Goal: Entertainment & Leisure: Consume media (video, audio)

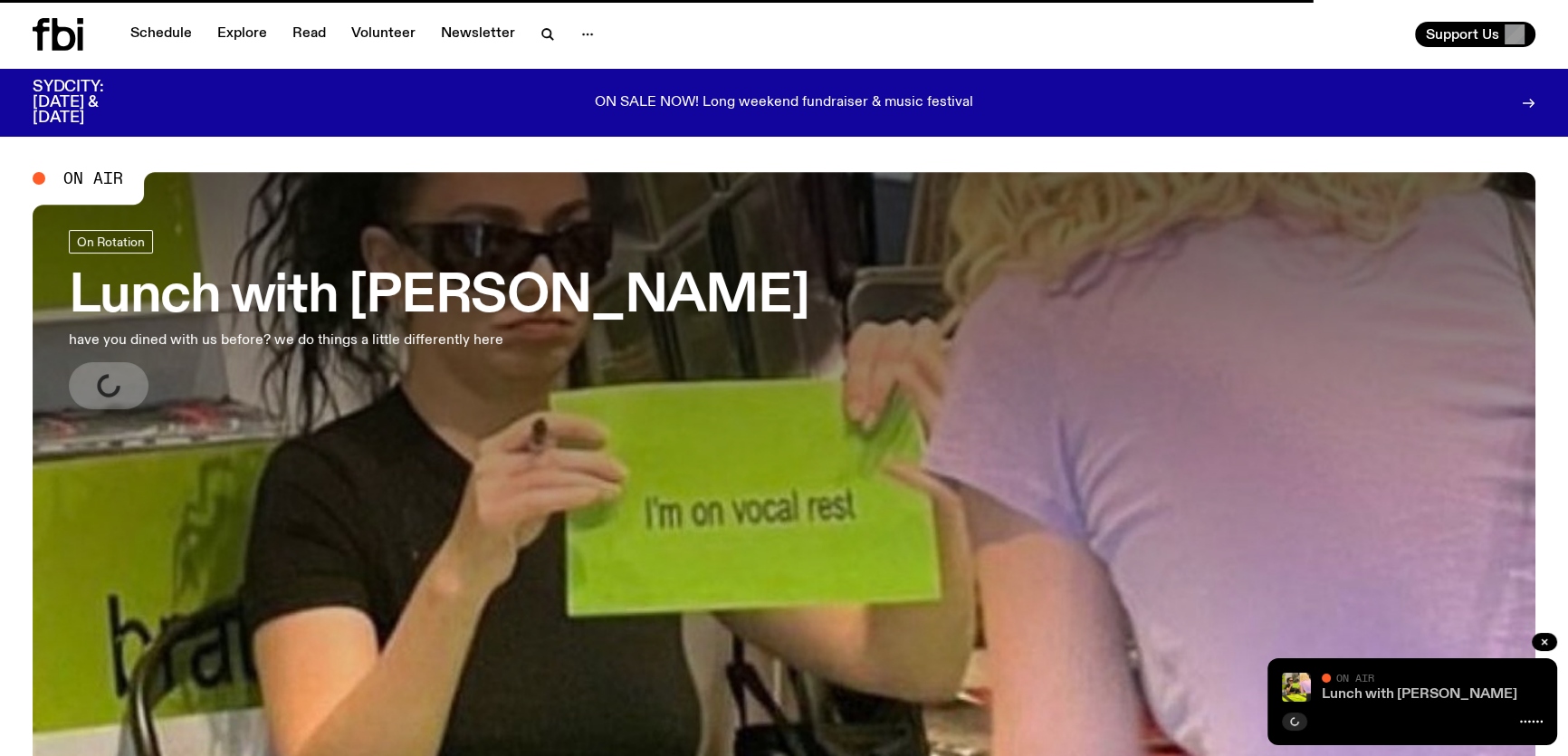
click at [1385, 695] on link "Lunch with [PERSON_NAME]" at bounding box center [1419, 693] width 196 height 14
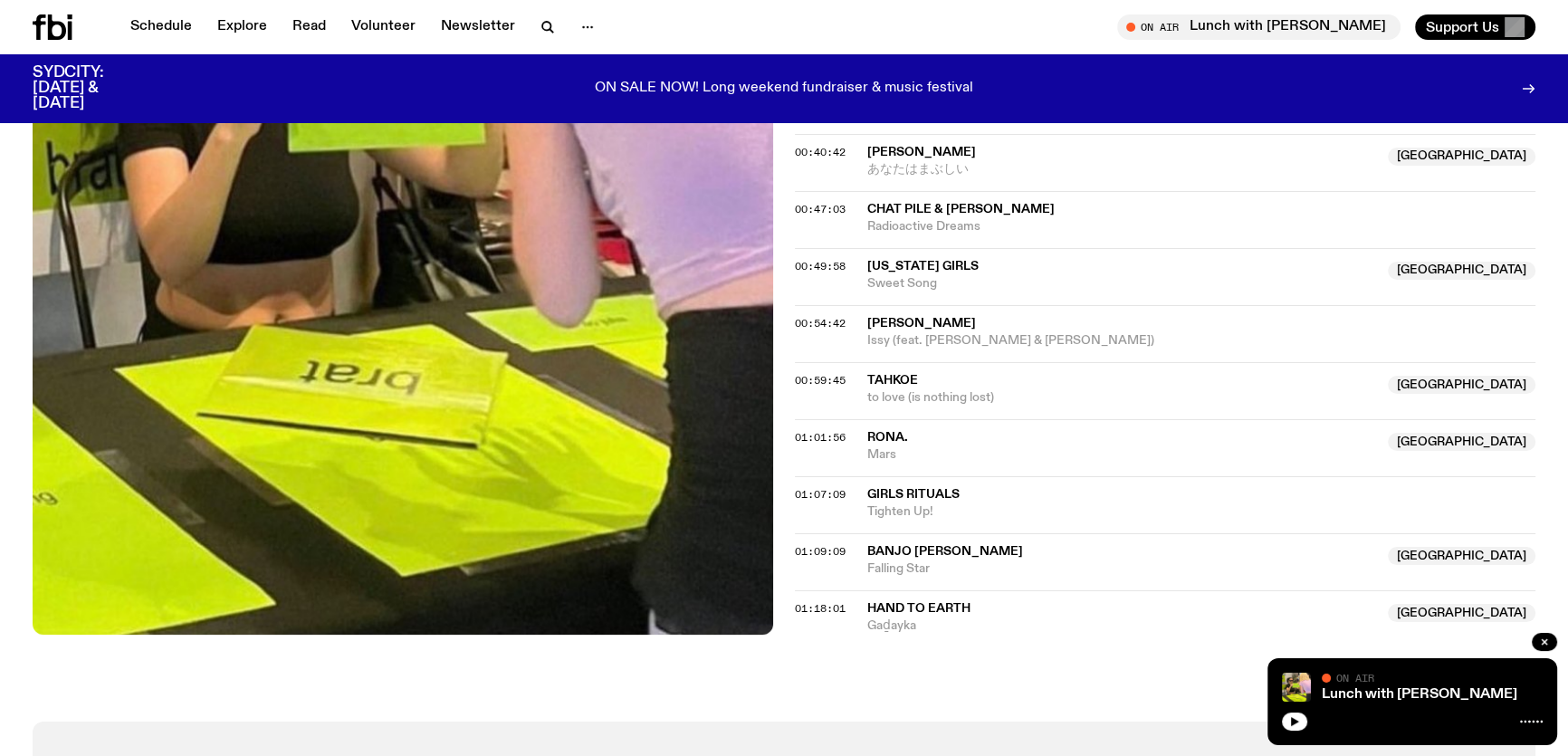
scroll to position [1306, 0]
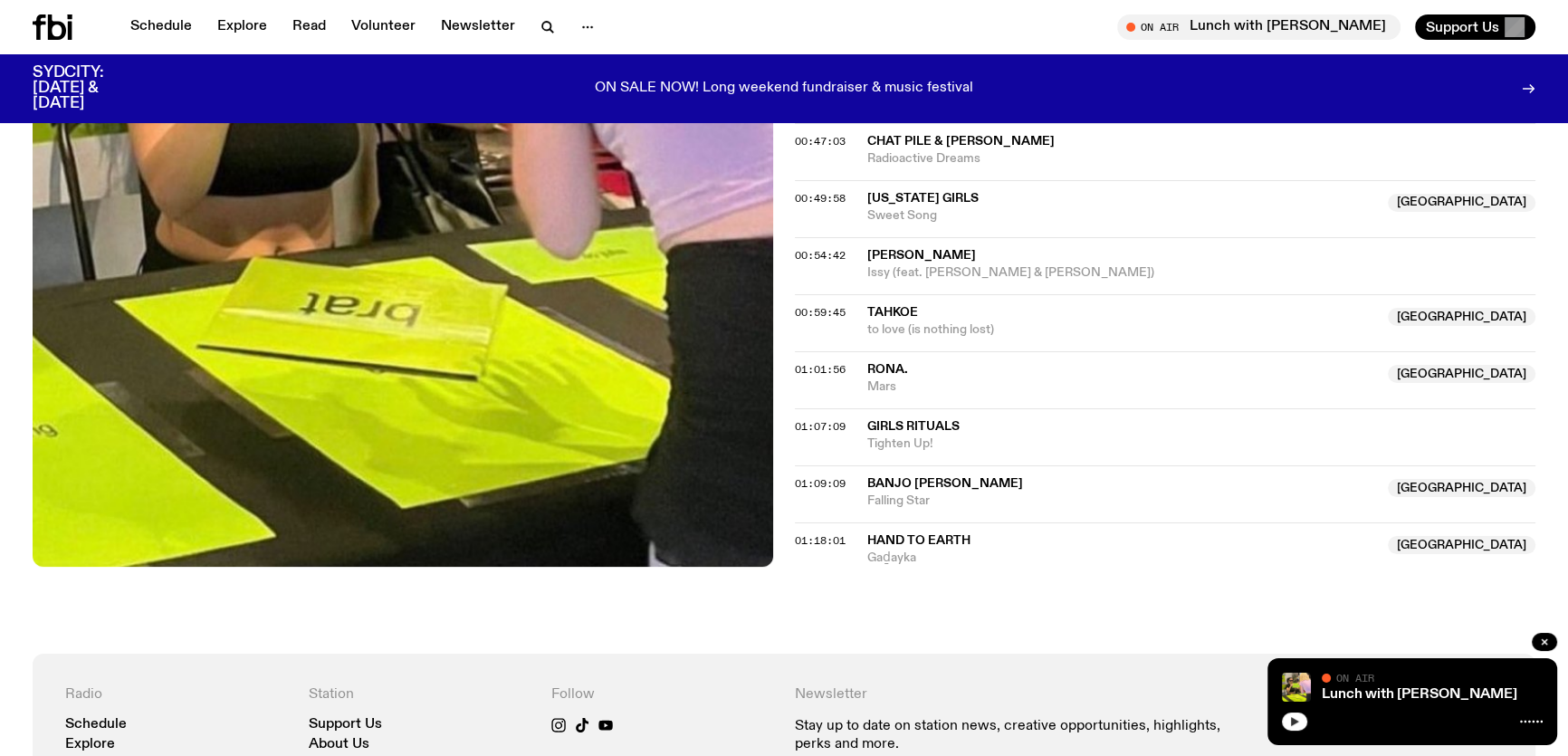
click at [1294, 728] on button "button" at bounding box center [1295, 720] width 25 height 18
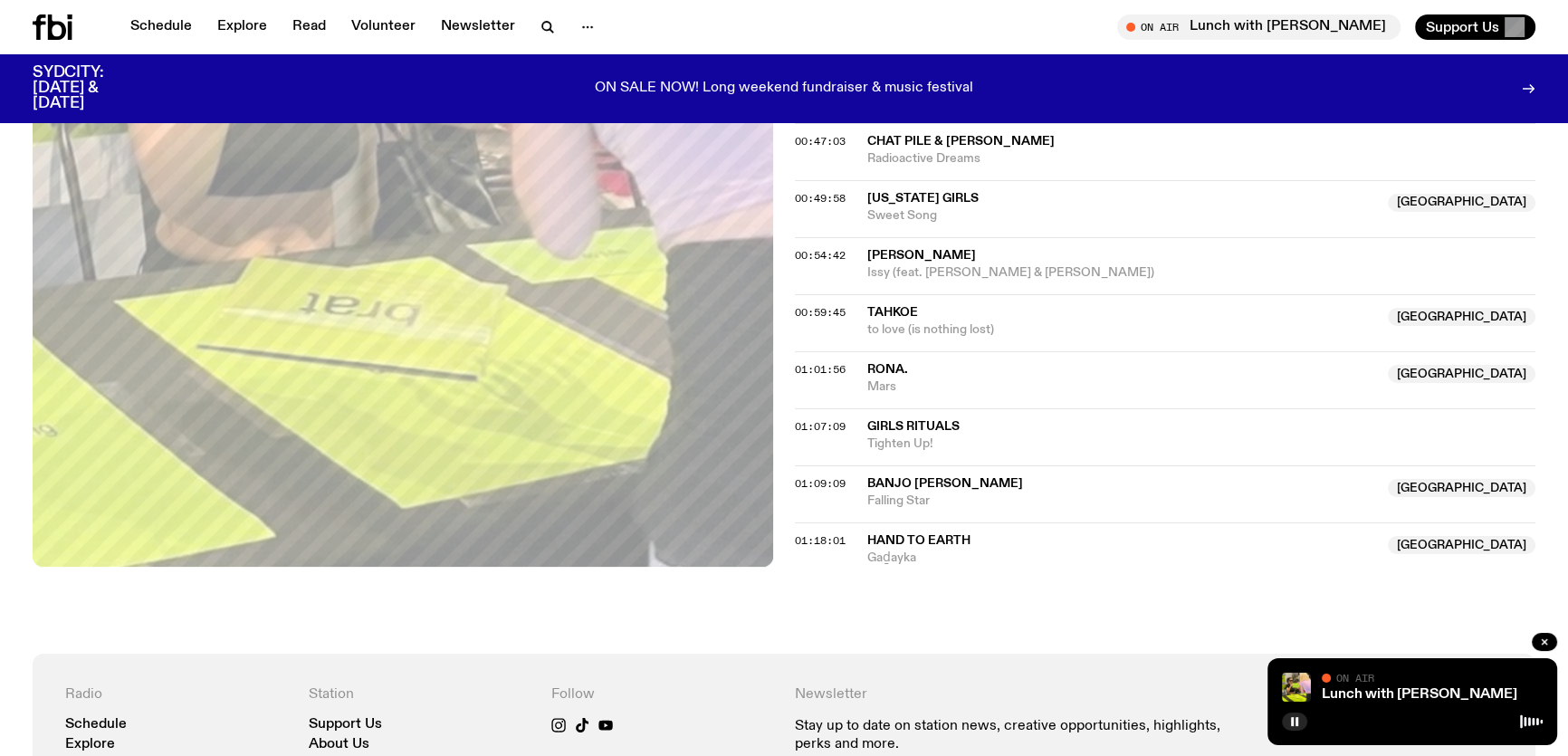
click at [921, 477] on span "Banjo [PERSON_NAME]" at bounding box center [945, 484] width 155 height 13
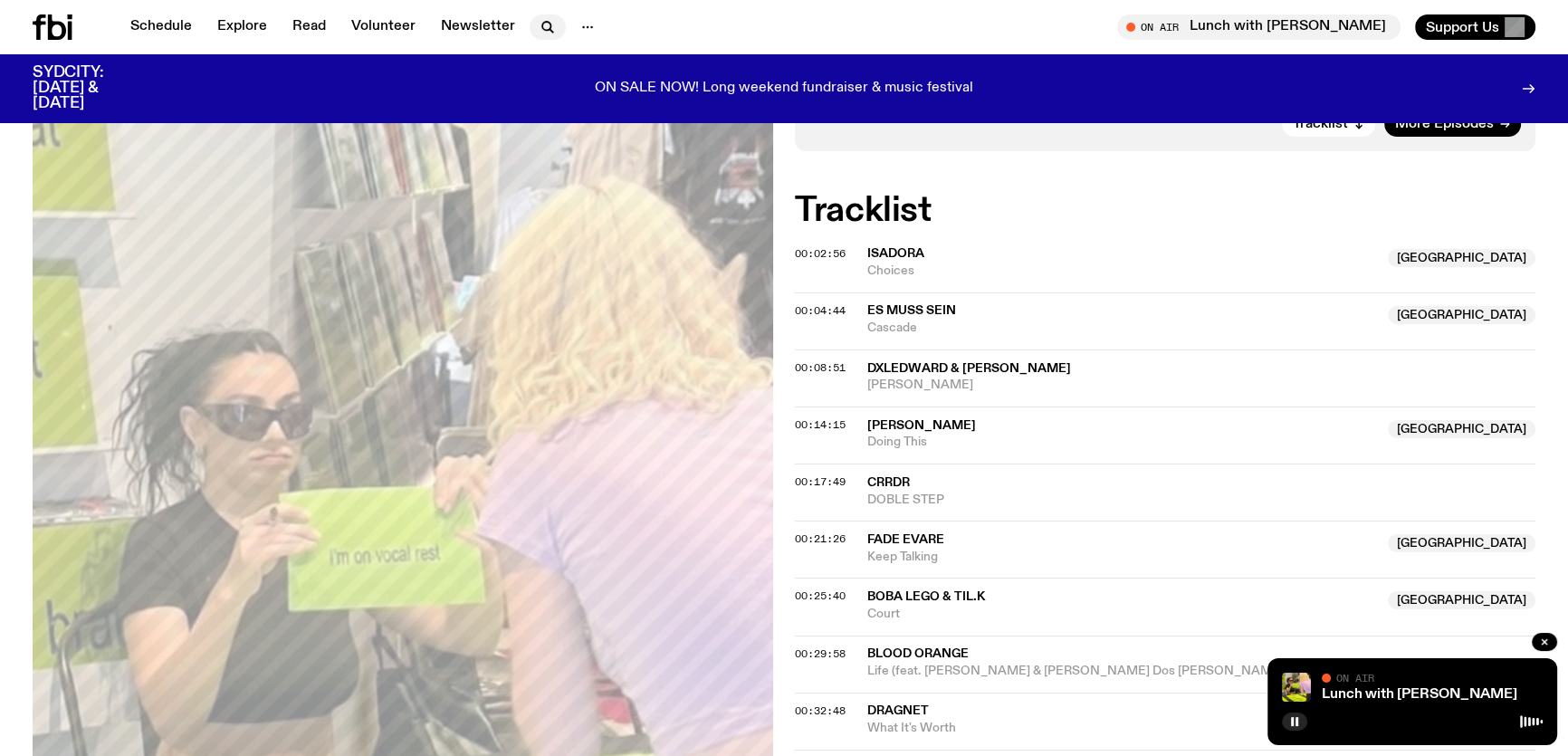
click at [550, 34] on icon "button" at bounding box center [548, 26] width 22 height 22
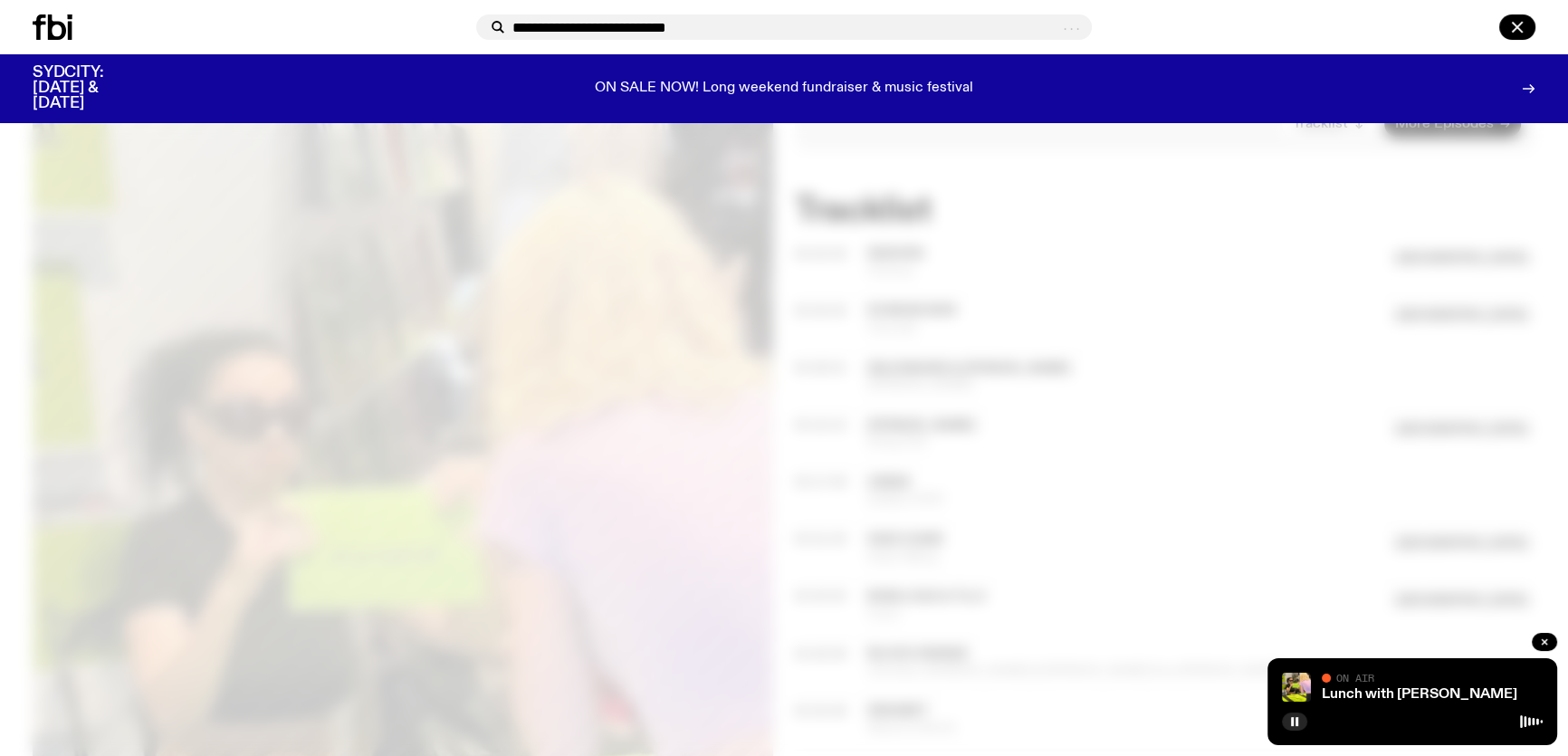
drag, startPoint x: 597, startPoint y: 24, endPoint x: 738, endPoint y: 40, distance: 141.9
click at [735, 40] on div "**********" at bounding box center [784, 27] width 1568 height 54
type input "**********"
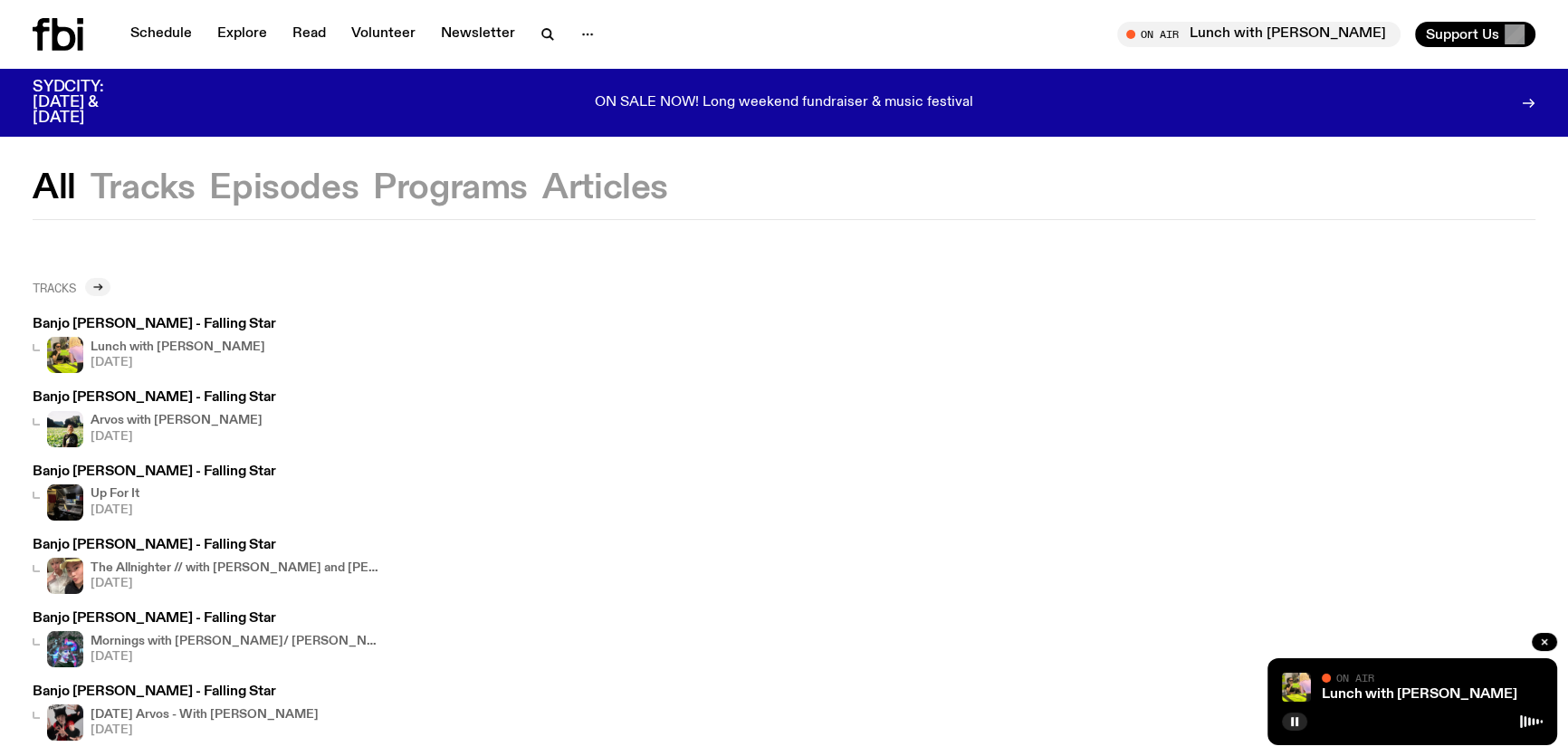
click at [101, 287] on icon at bounding box center [99, 287] width 3 height 7
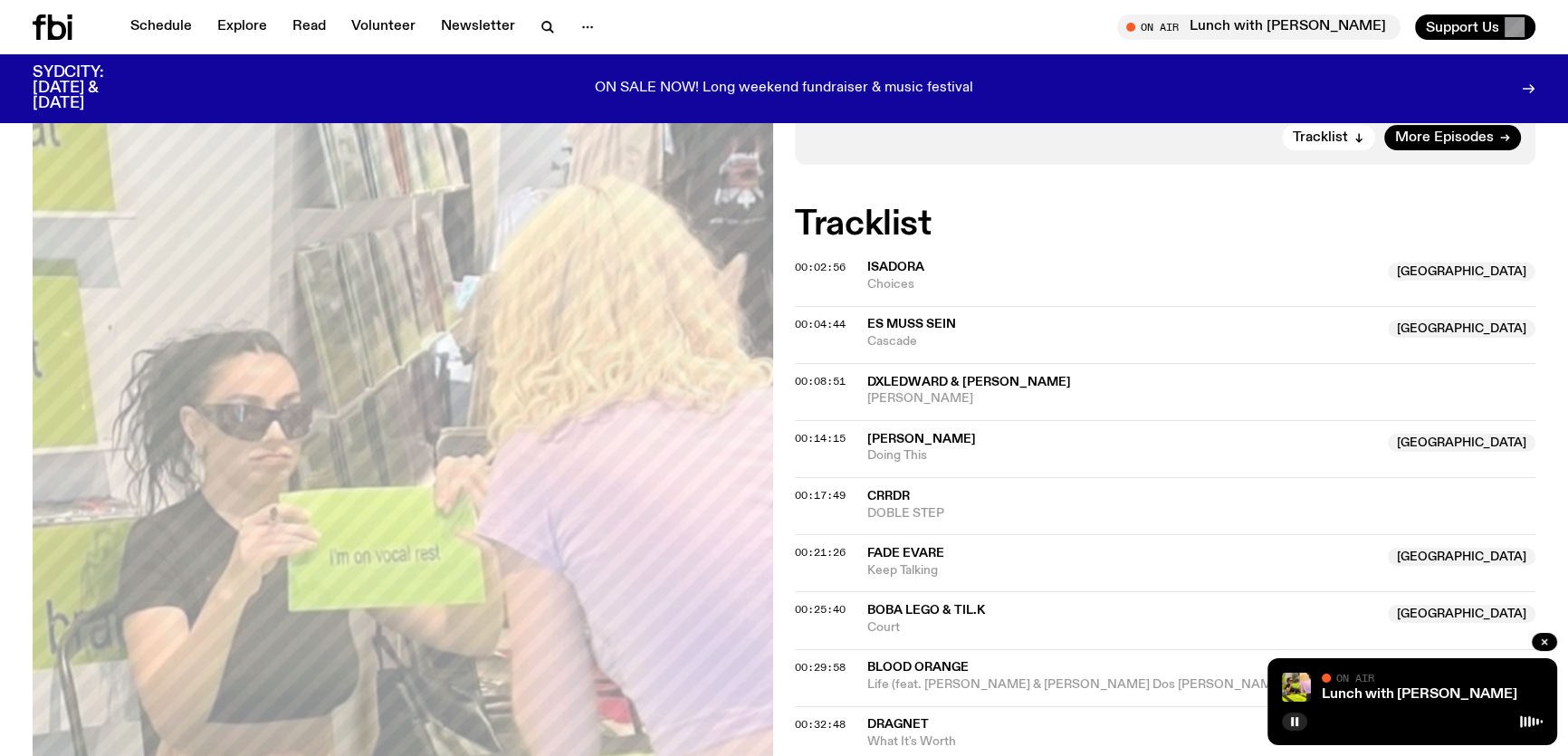
scroll to position [1292, 0]
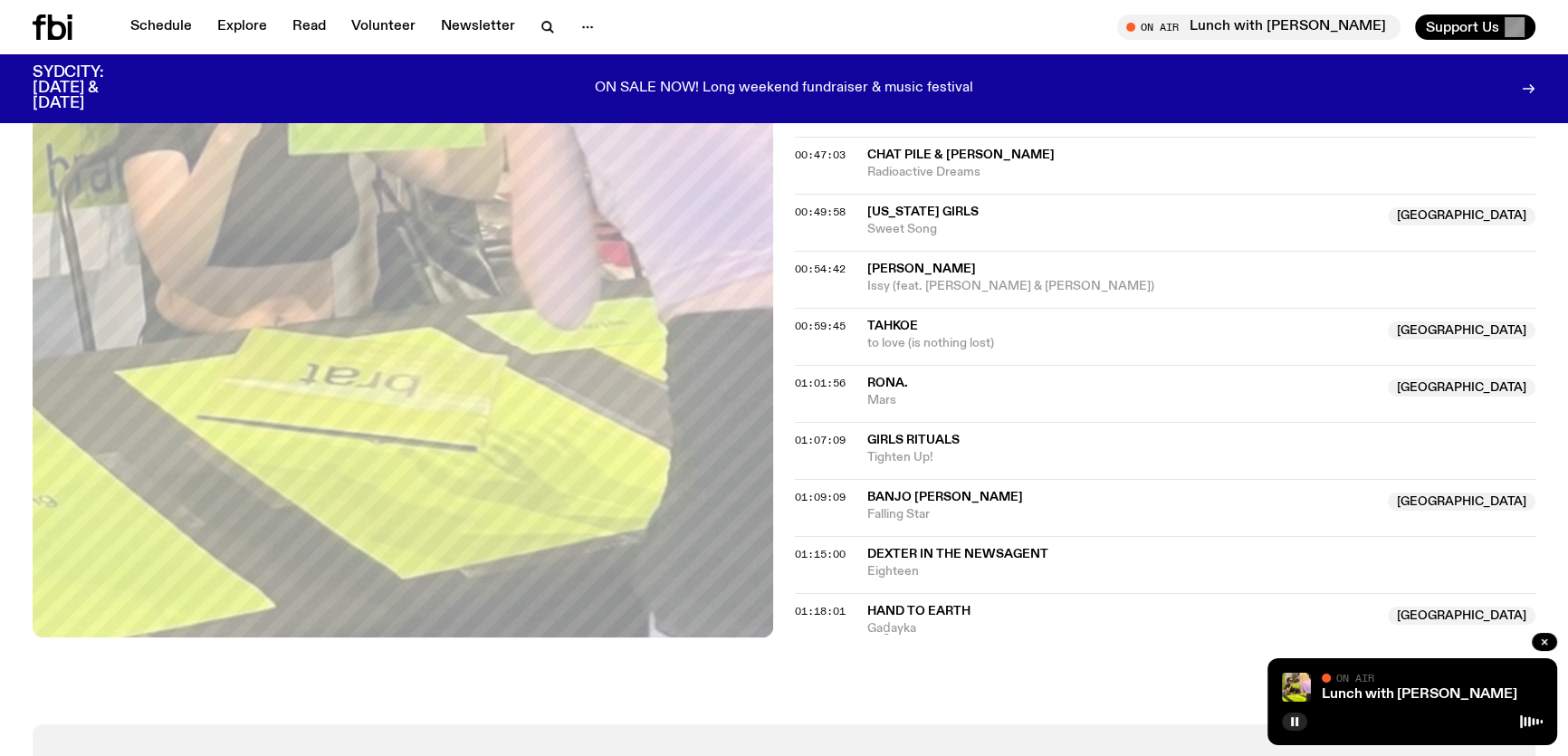
click at [905, 206] on span "[US_STATE] Girls" at bounding box center [923, 212] width 111 height 13
click at [537, 22] on icon "button" at bounding box center [548, 26] width 22 height 22
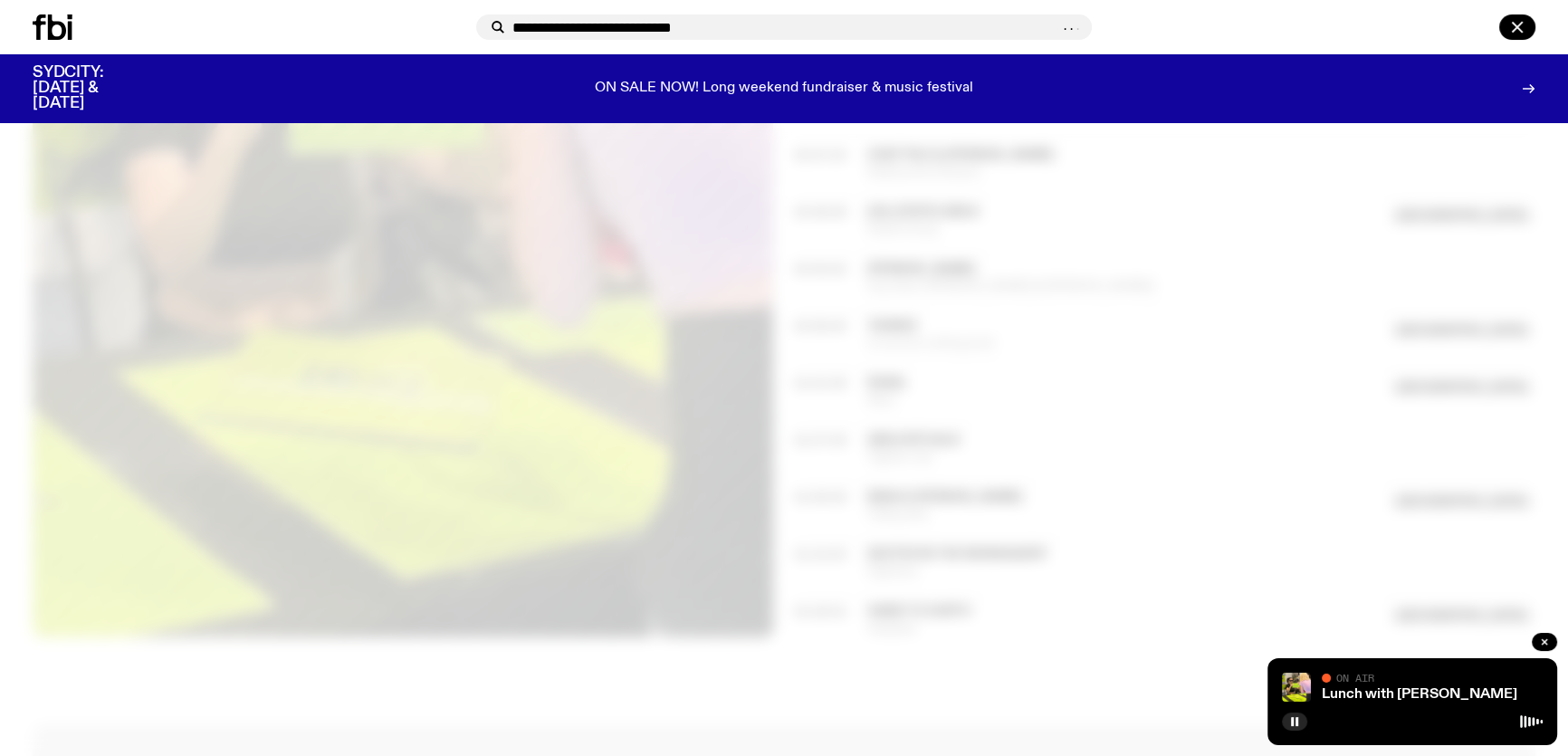
drag, startPoint x: 638, startPoint y: 28, endPoint x: 838, endPoint y: 19, distance: 200.2
click at [833, 20] on input "**********" at bounding box center [784, 27] width 546 height 15
type input "**********"
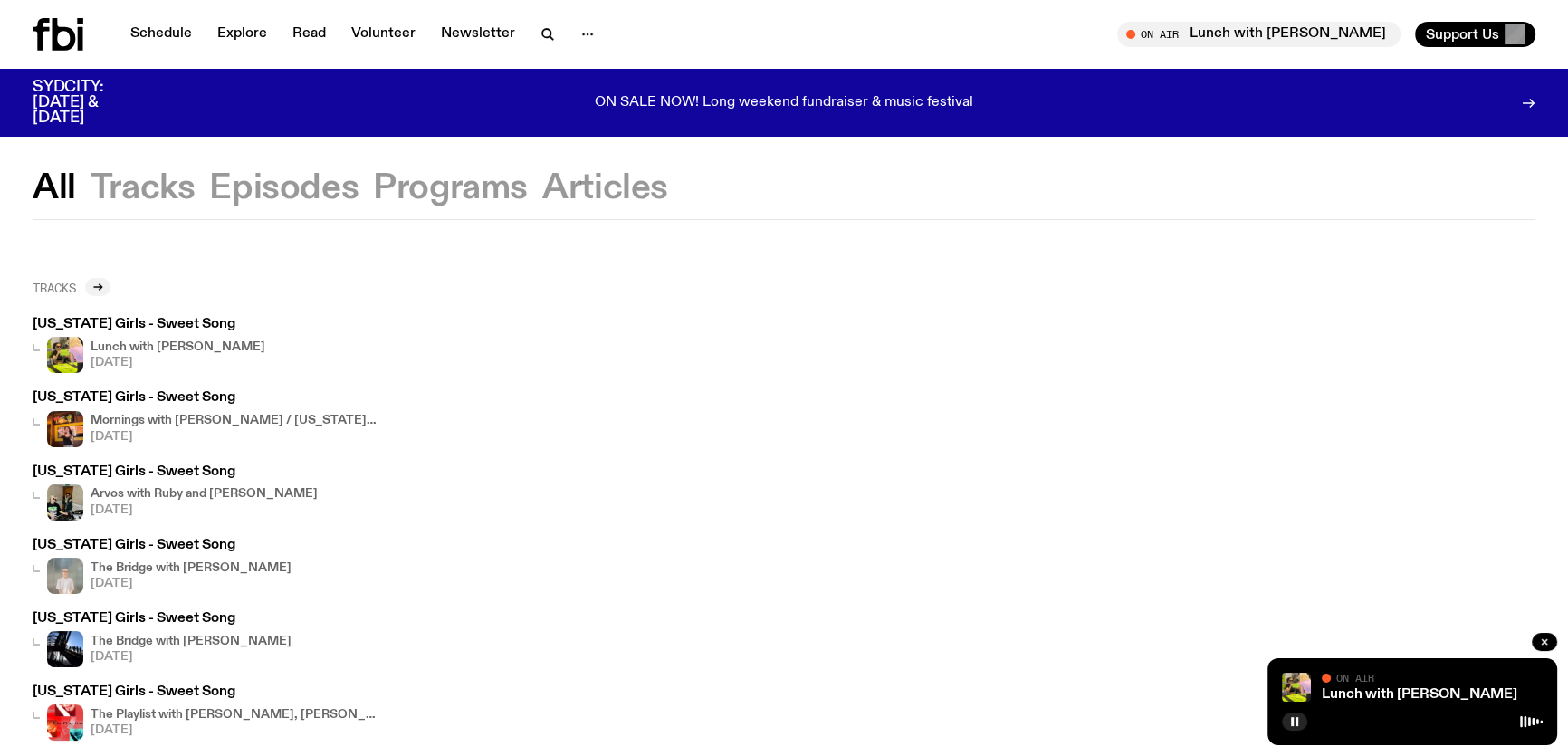
click at [88, 279] on link "Tracks" at bounding box center [71, 286] width 78 height 18
click at [1369, 690] on link "Lunch with [PERSON_NAME]" at bounding box center [1419, 693] width 196 height 14
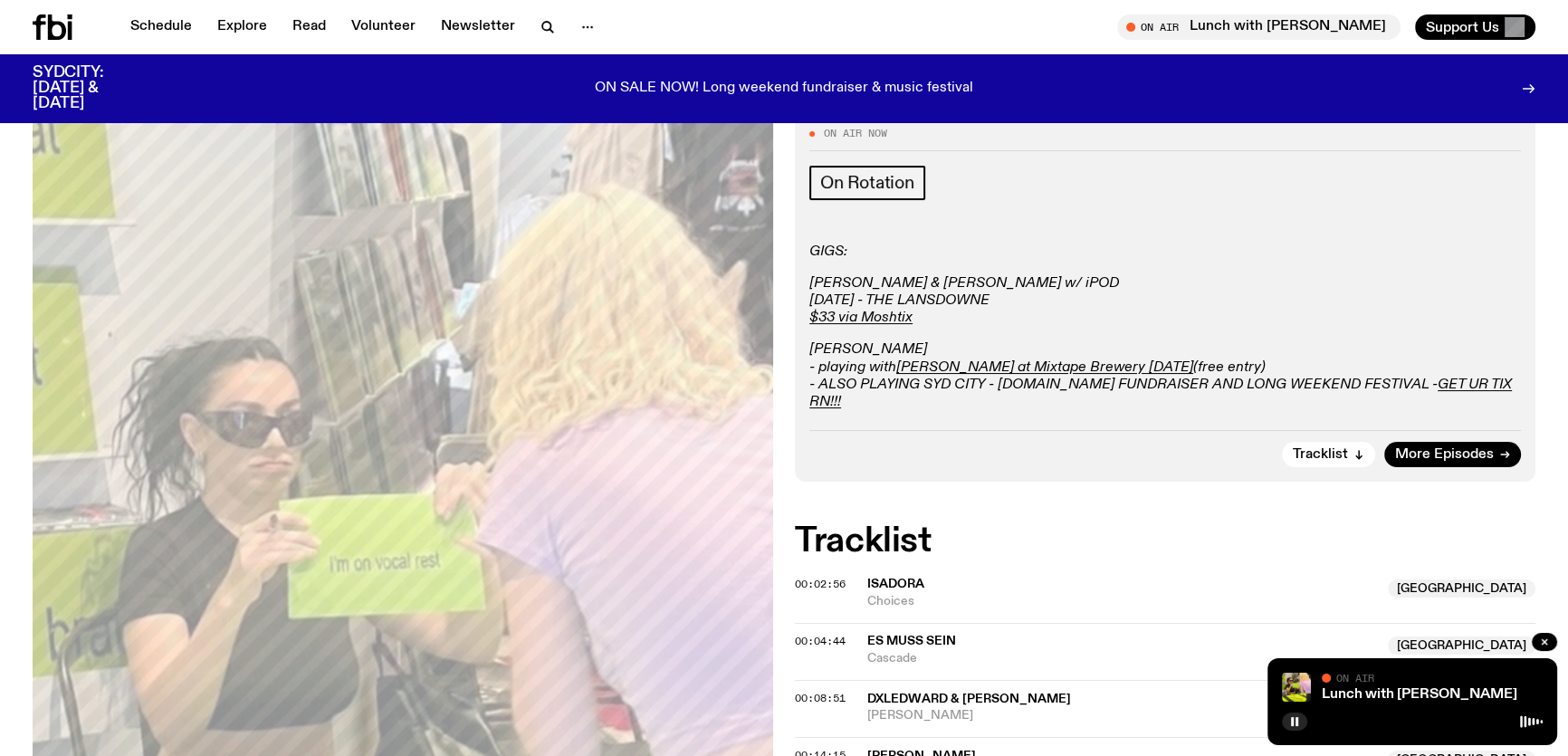
scroll to position [246, 0]
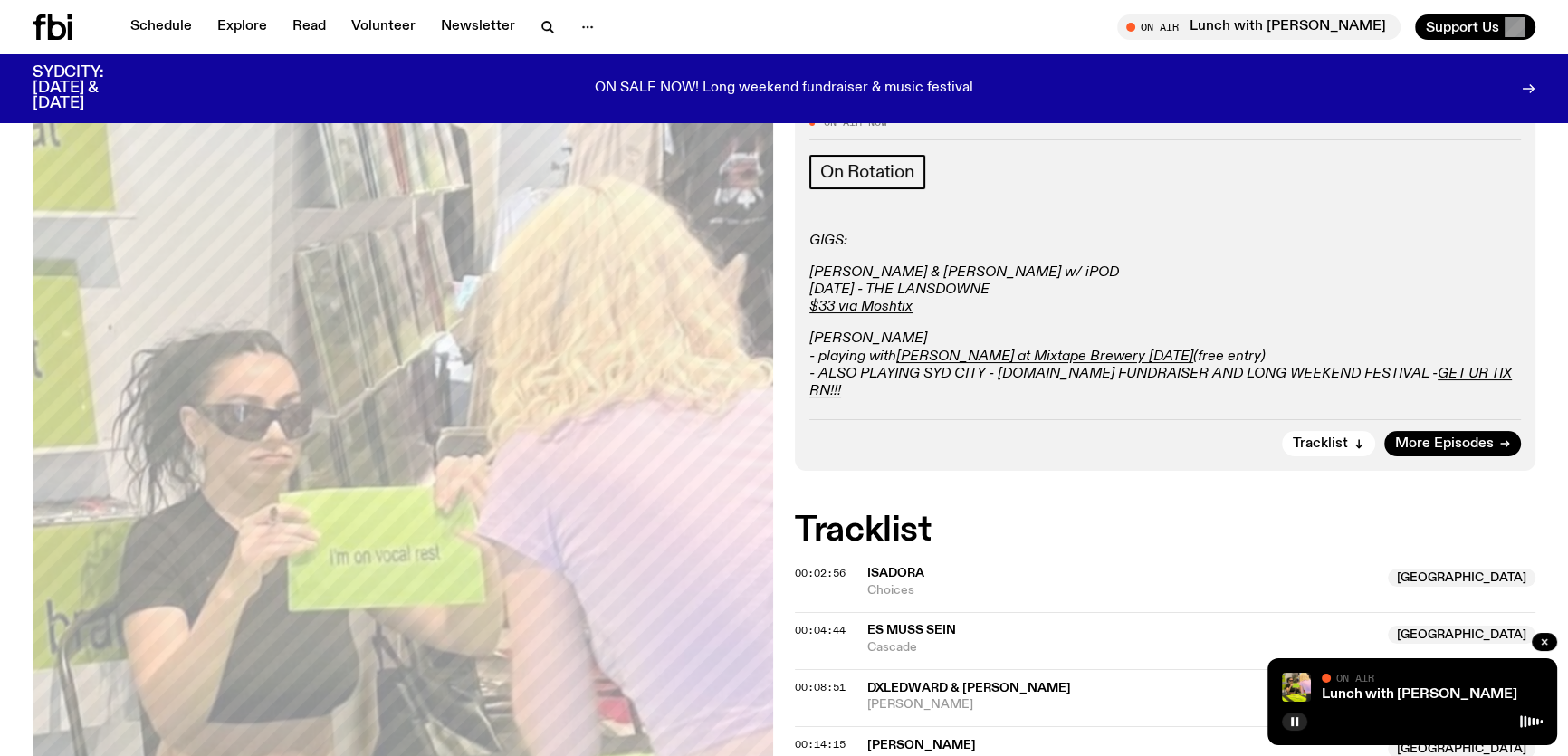
click at [1523, 721] on icon at bounding box center [1531, 720] width 22 height 14
click at [1291, 716] on icon "button" at bounding box center [1295, 721] width 11 height 11
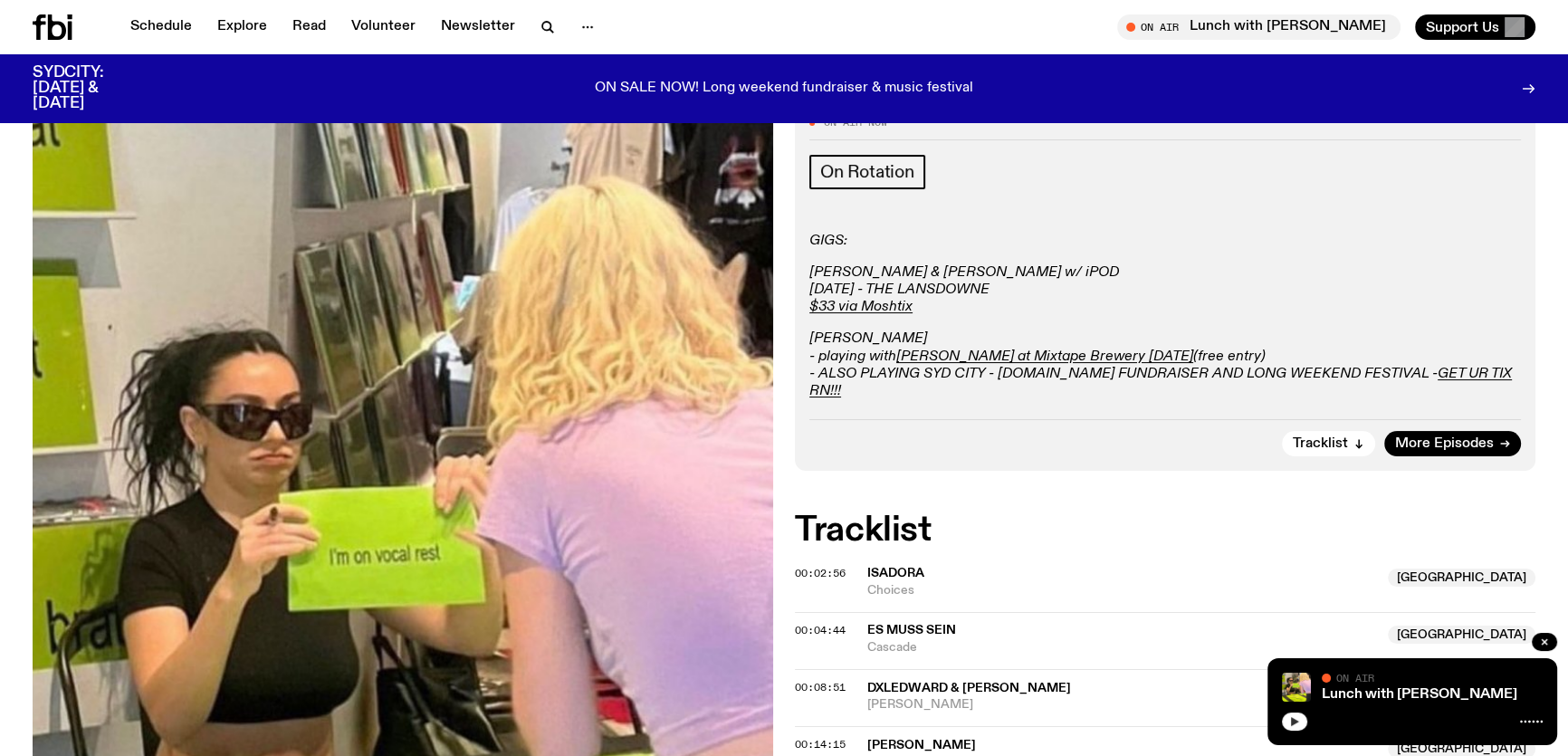
click at [1290, 715] on button "button" at bounding box center [1295, 720] width 25 height 18
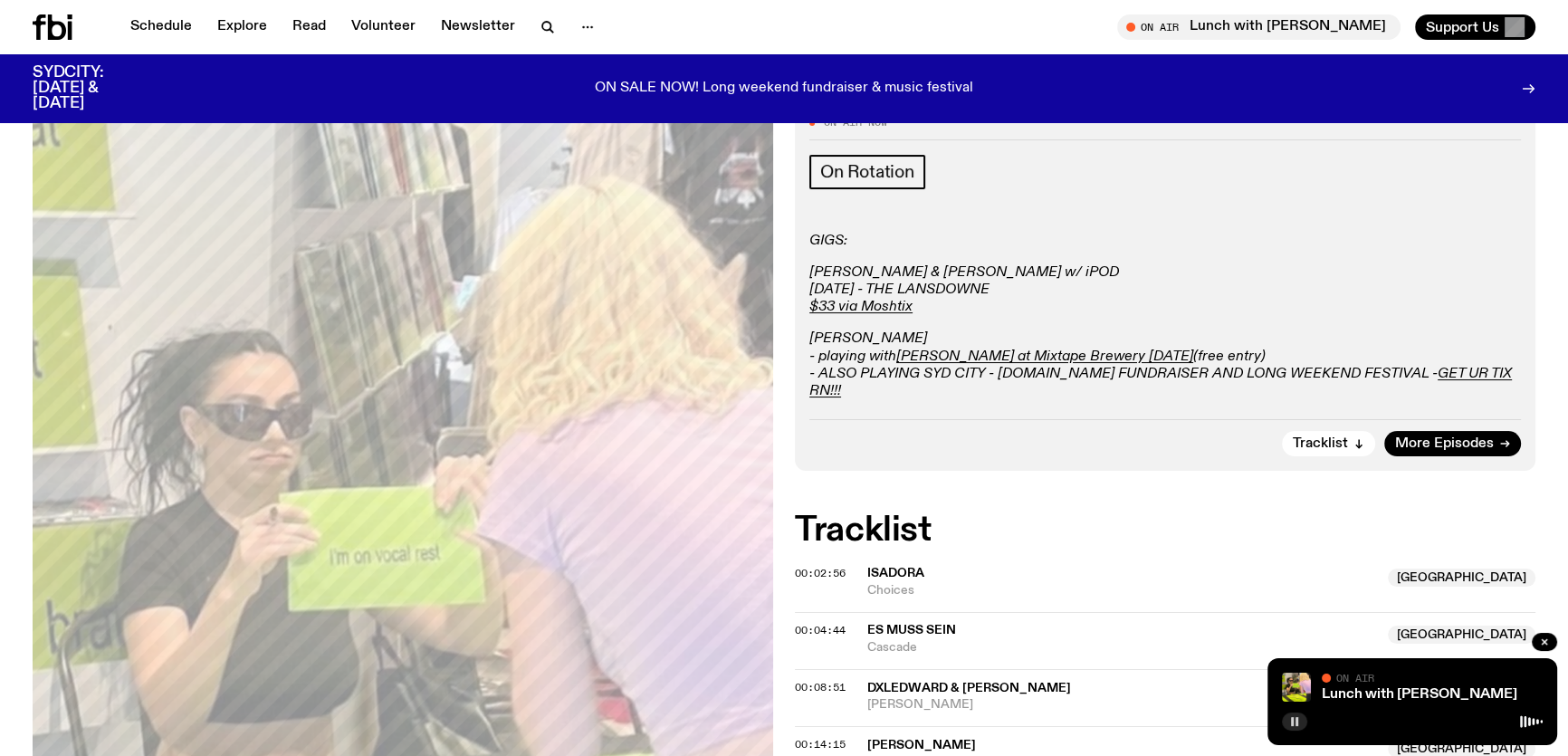
click at [1290, 715] on button "button" at bounding box center [1295, 720] width 25 height 18
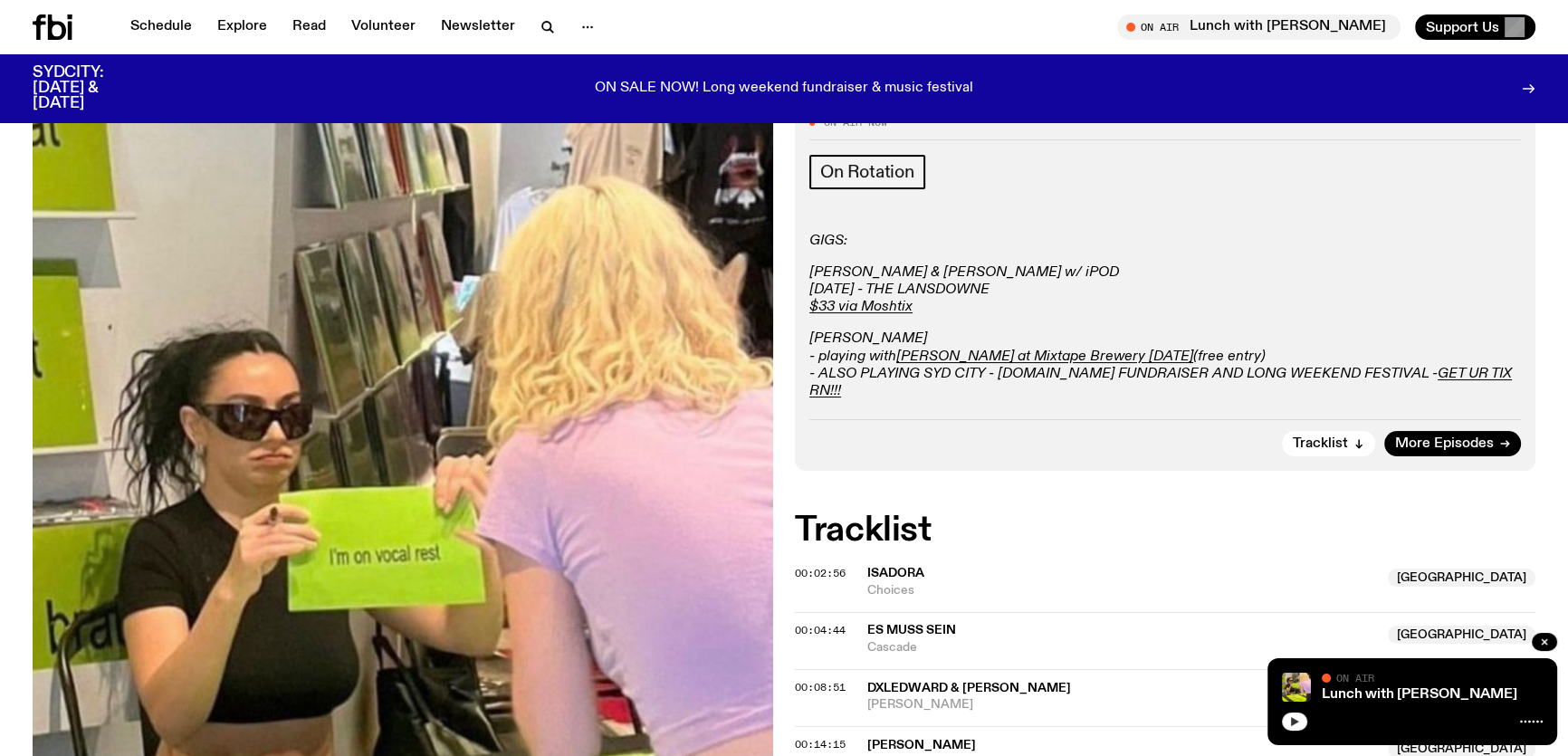
click at [1296, 724] on icon "button" at bounding box center [1295, 721] width 11 height 11
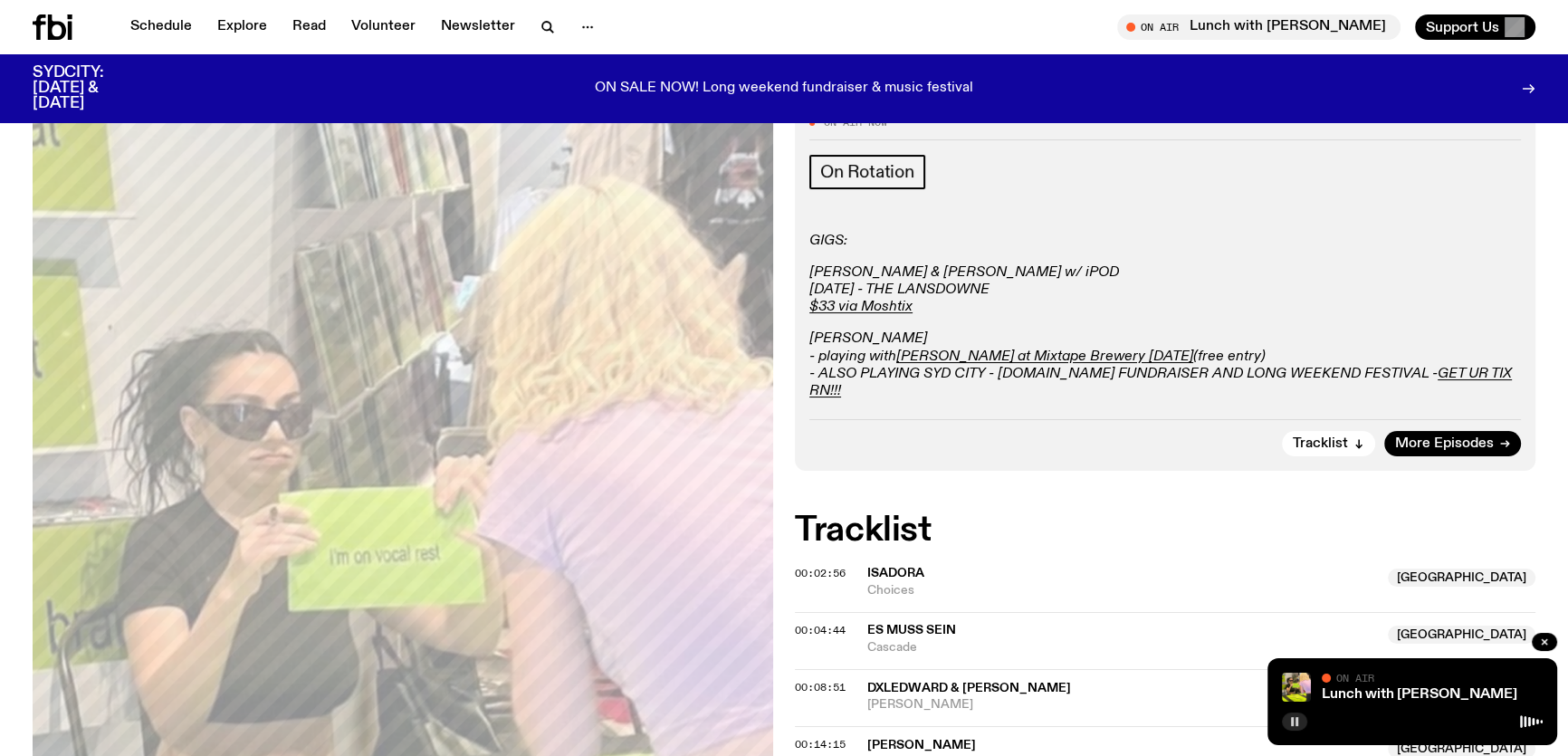
click at [1296, 724] on rect "button" at bounding box center [1297, 721] width 3 height 9
click at [1295, 724] on icon "button" at bounding box center [1295, 721] width 11 height 11
click at [1296, 724] on rect "button" at bounding box center [1297, 721] width 3 height 9
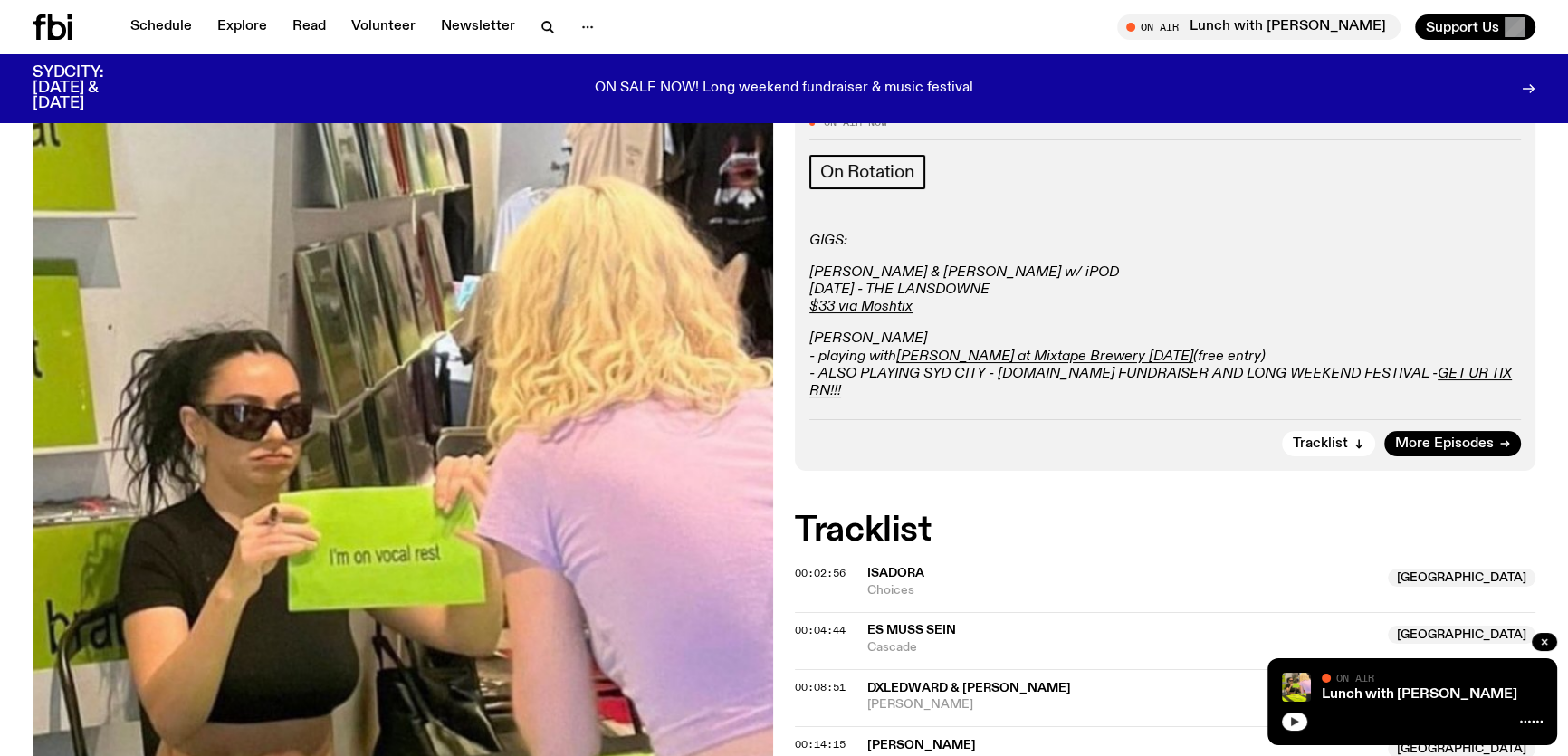
click at [1295, 724] on icon "button" at bounding box center [1295, 721] width 11 height 11
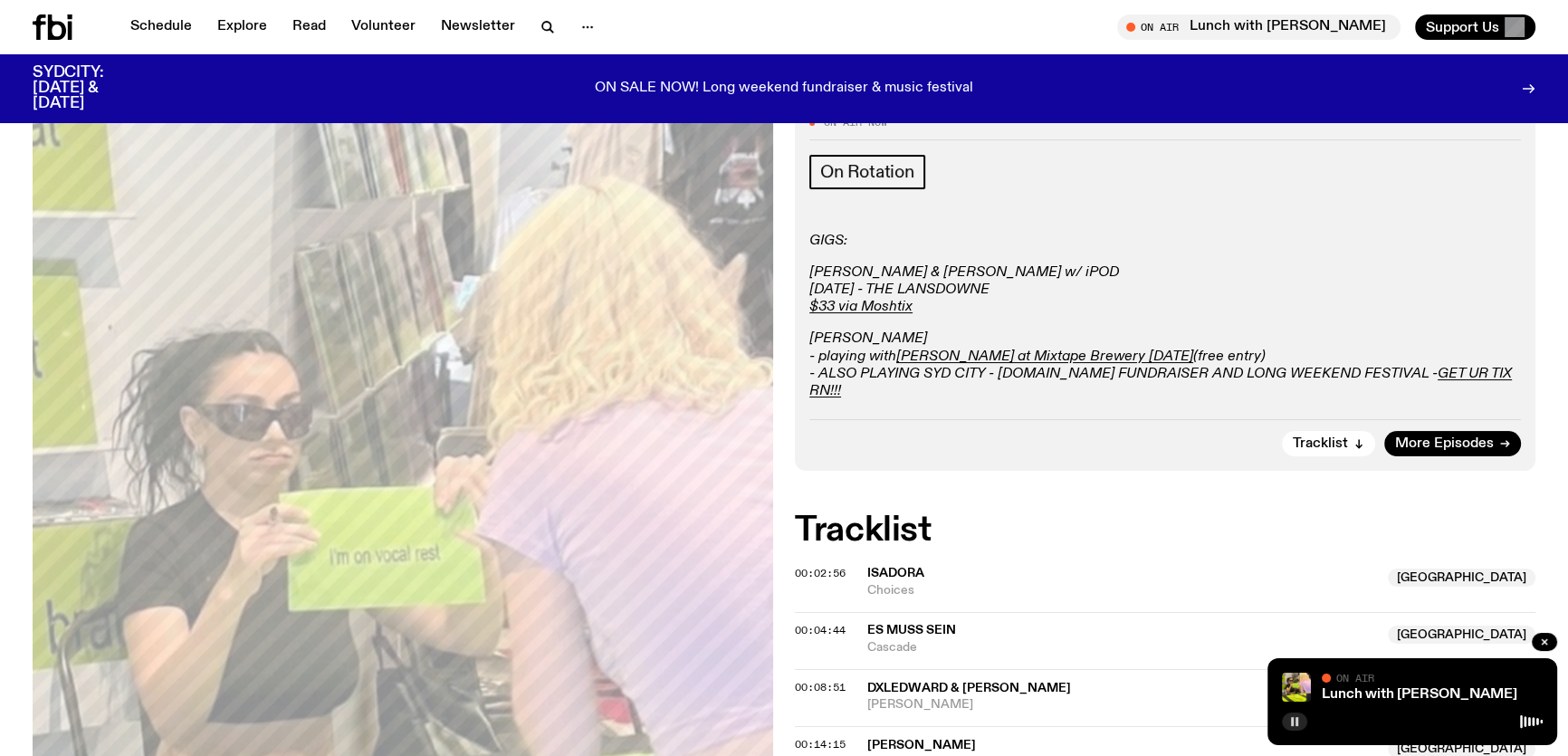
click at [1296, 724] on rect "button" at bounding box center [1297, 721] width 3 height 9
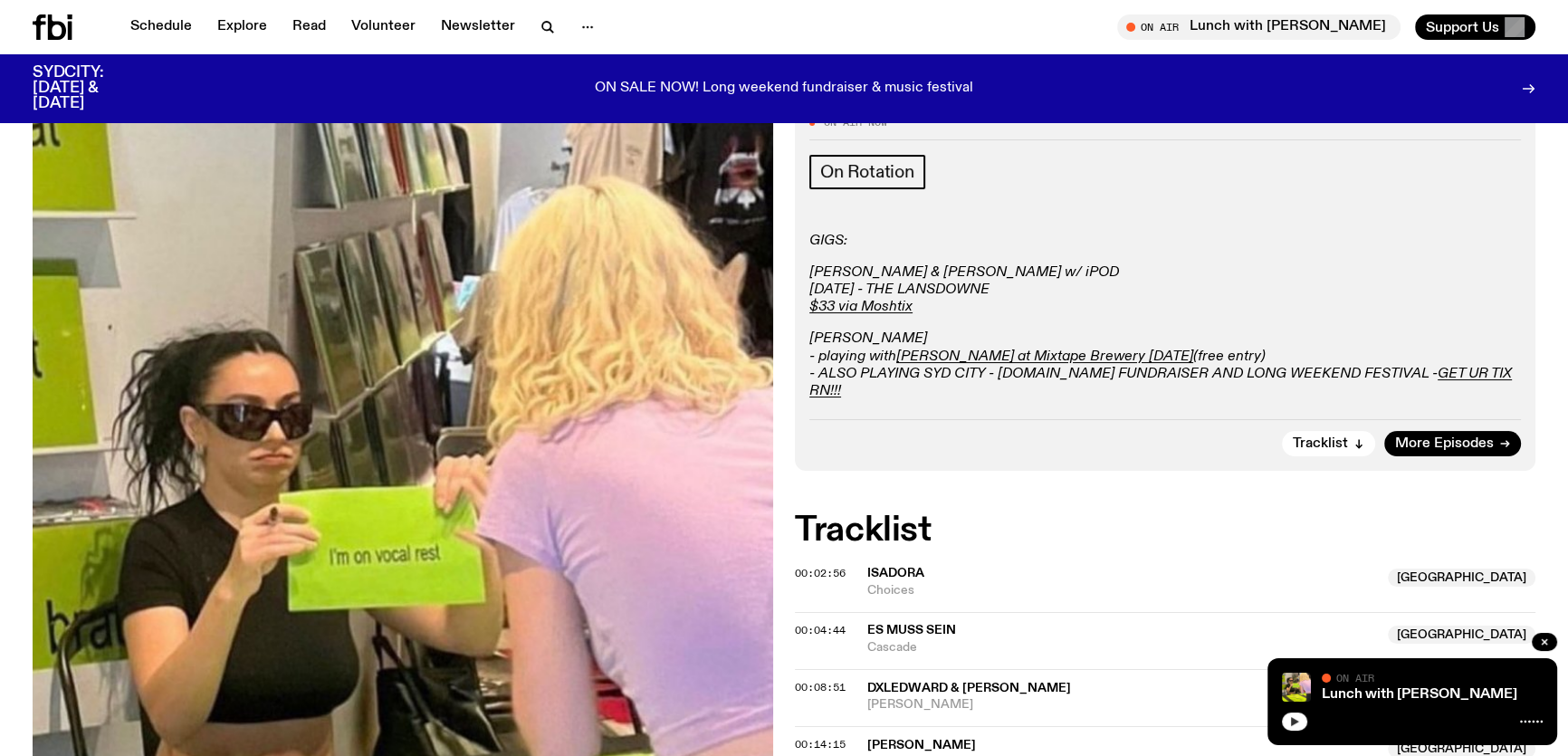
click at [1295, 724] on icon "button" at bounding box center [1295, 721] width 11 height 11
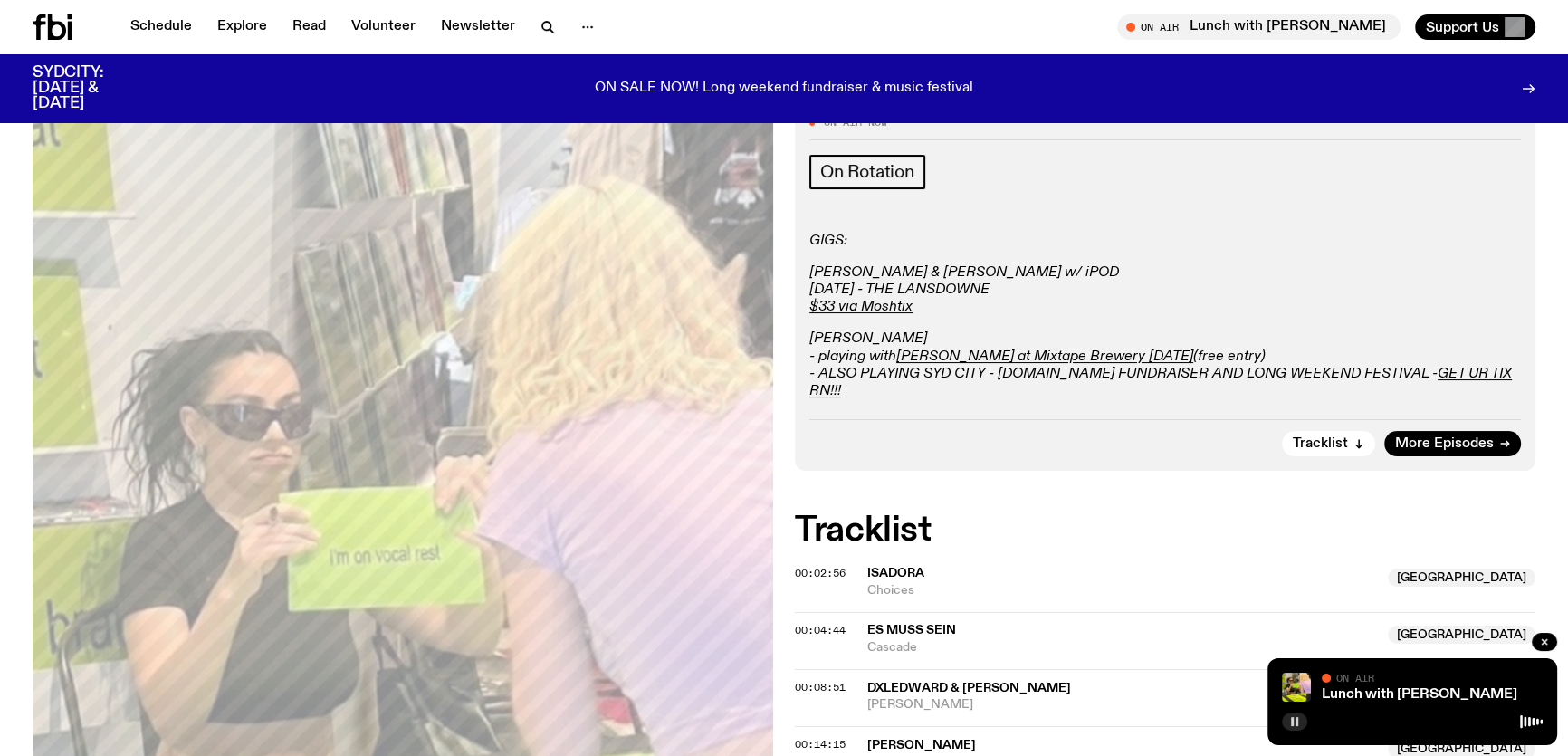
click at [1296, 724] on rect "button" at bounding box center [1297, 721] width 3 height 9
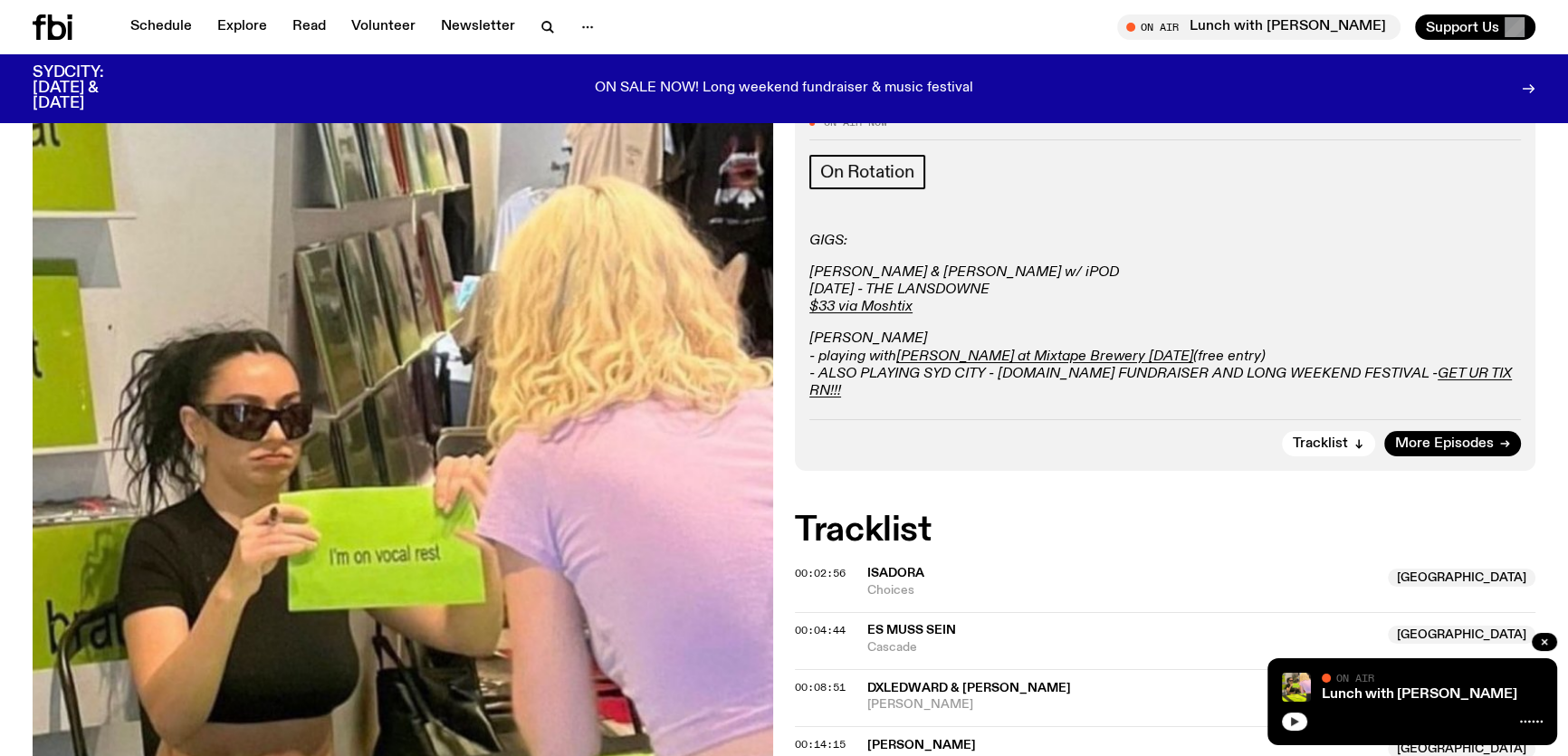
click at [1295, 716] on icon "button" at bounding box center [1295, 721] width 11 height 11
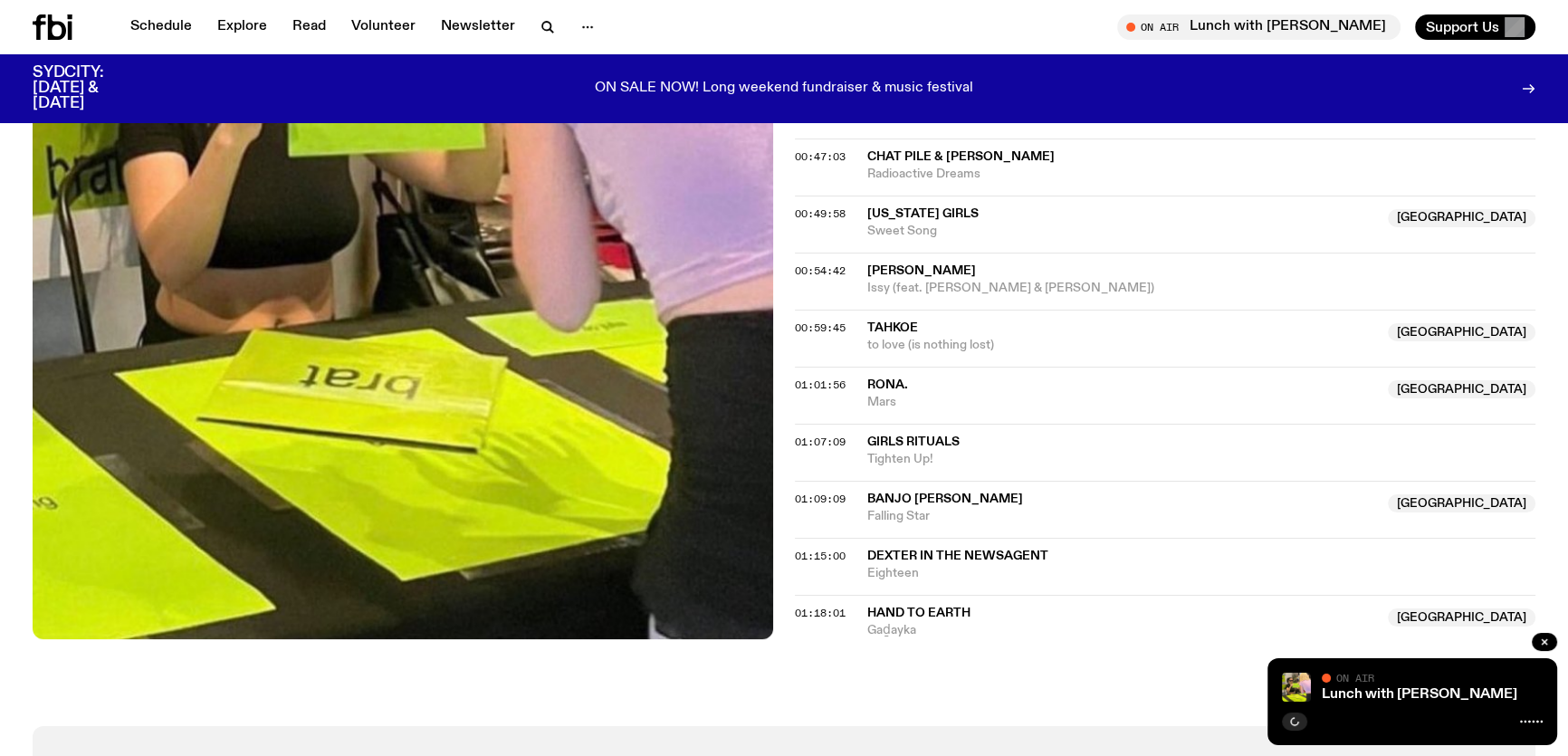
scroll to position [1549, 0]
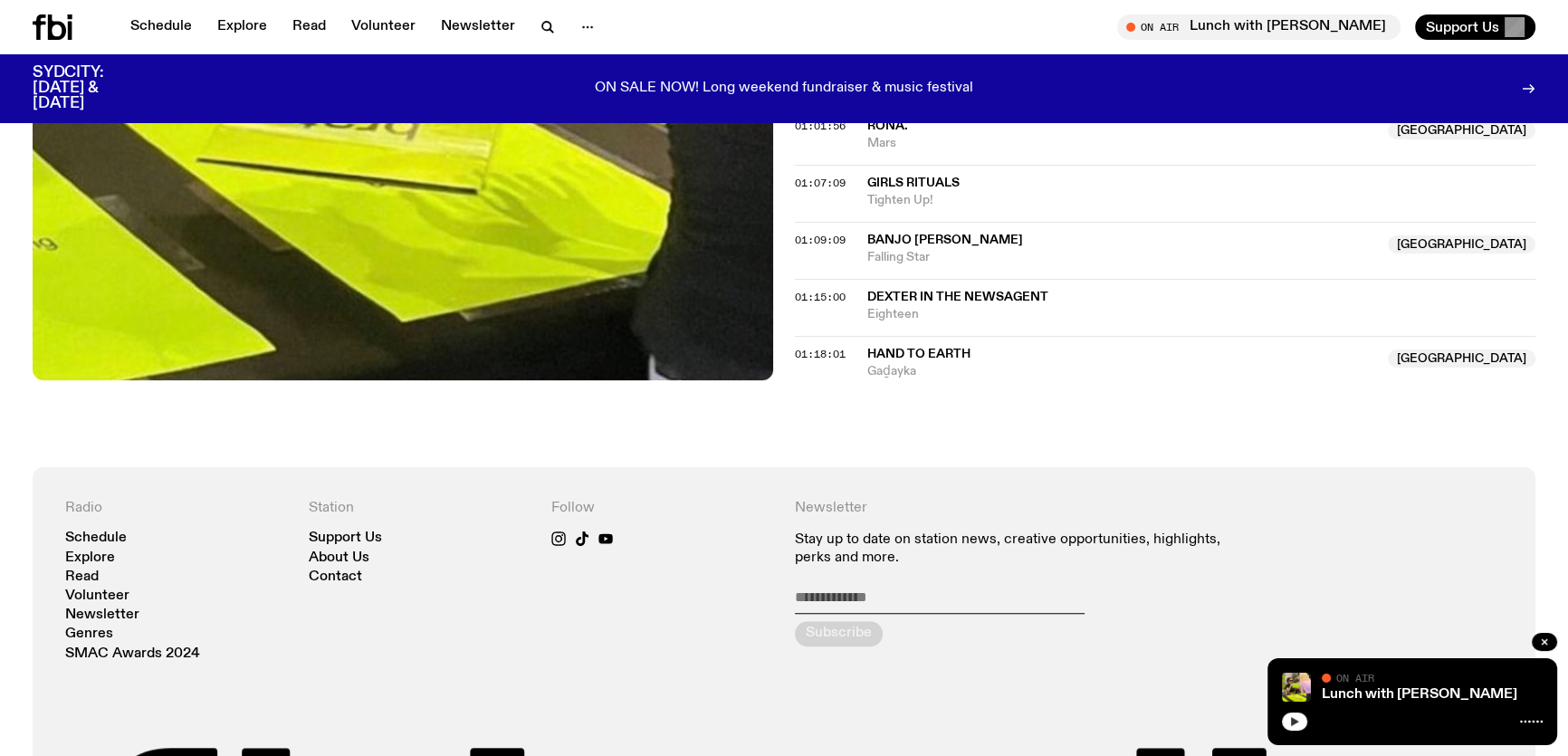
click at [1286, 721] on button "button" at bounding box center [1295, 720] width 25 height 18
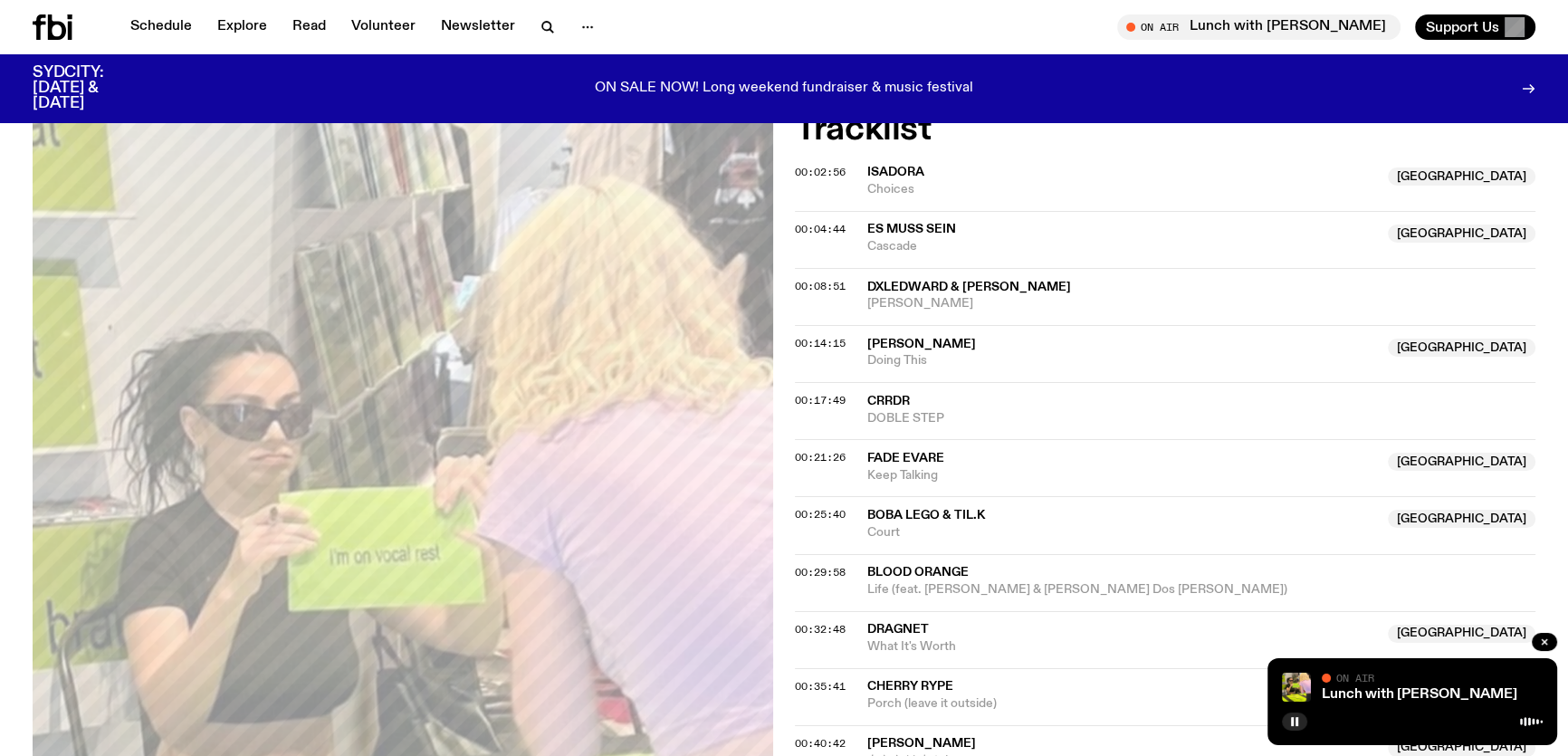
scroll to position [0, 0]
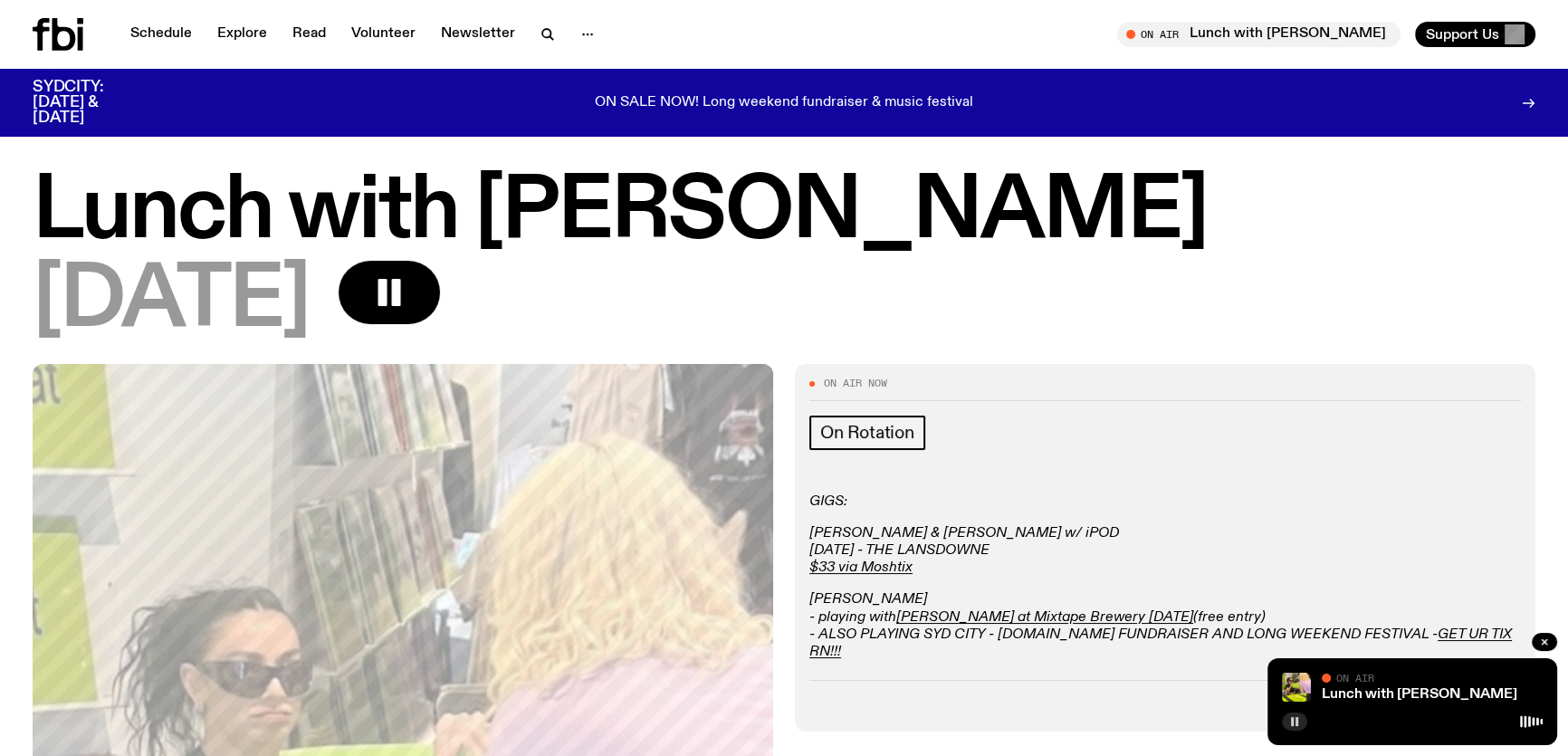
click at [1293, 713] on button "button" at bounding box center [1295, 720] width 25 height 18
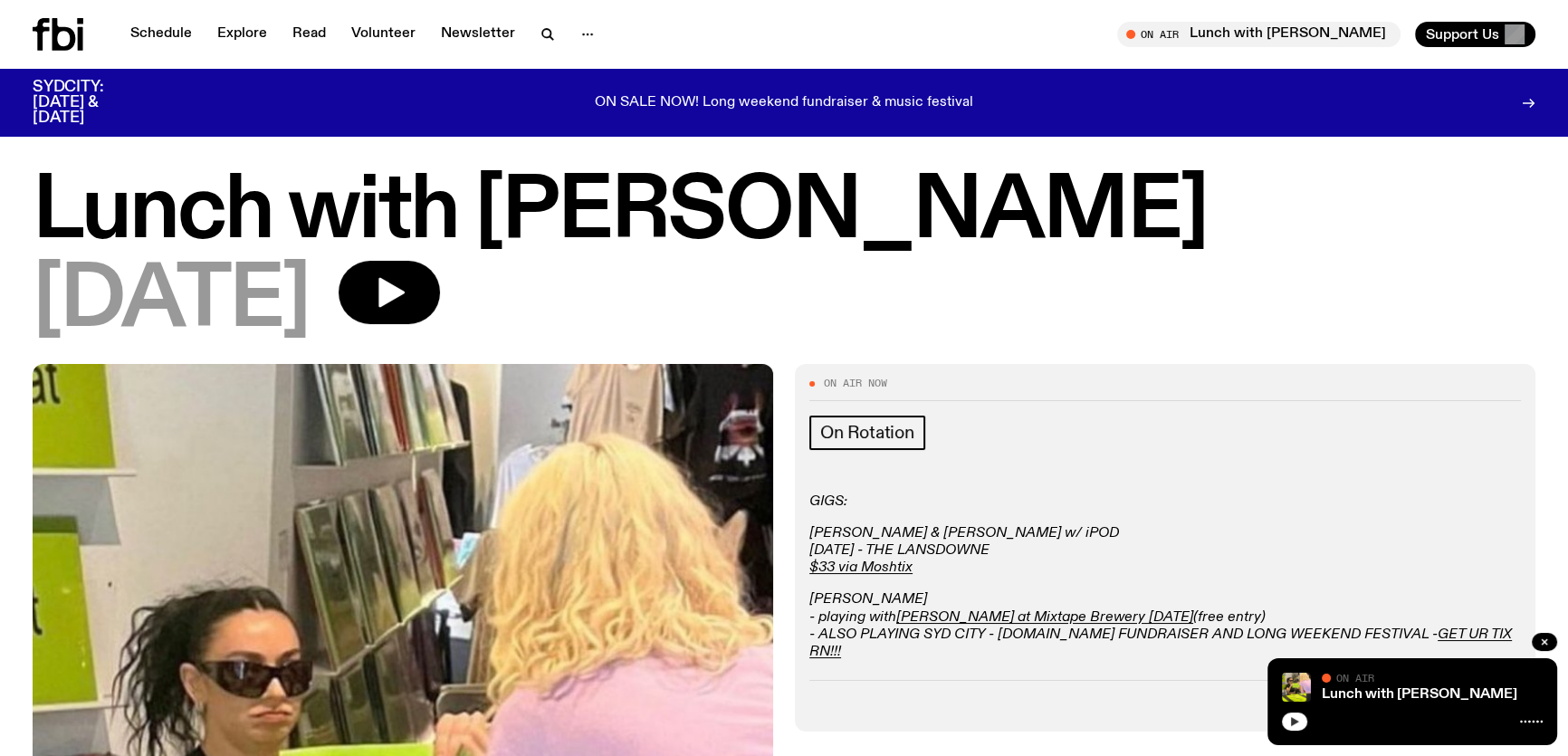
click at [1293, 716] on icon "button" at bounding box center [1295, 721] width 11 height 11
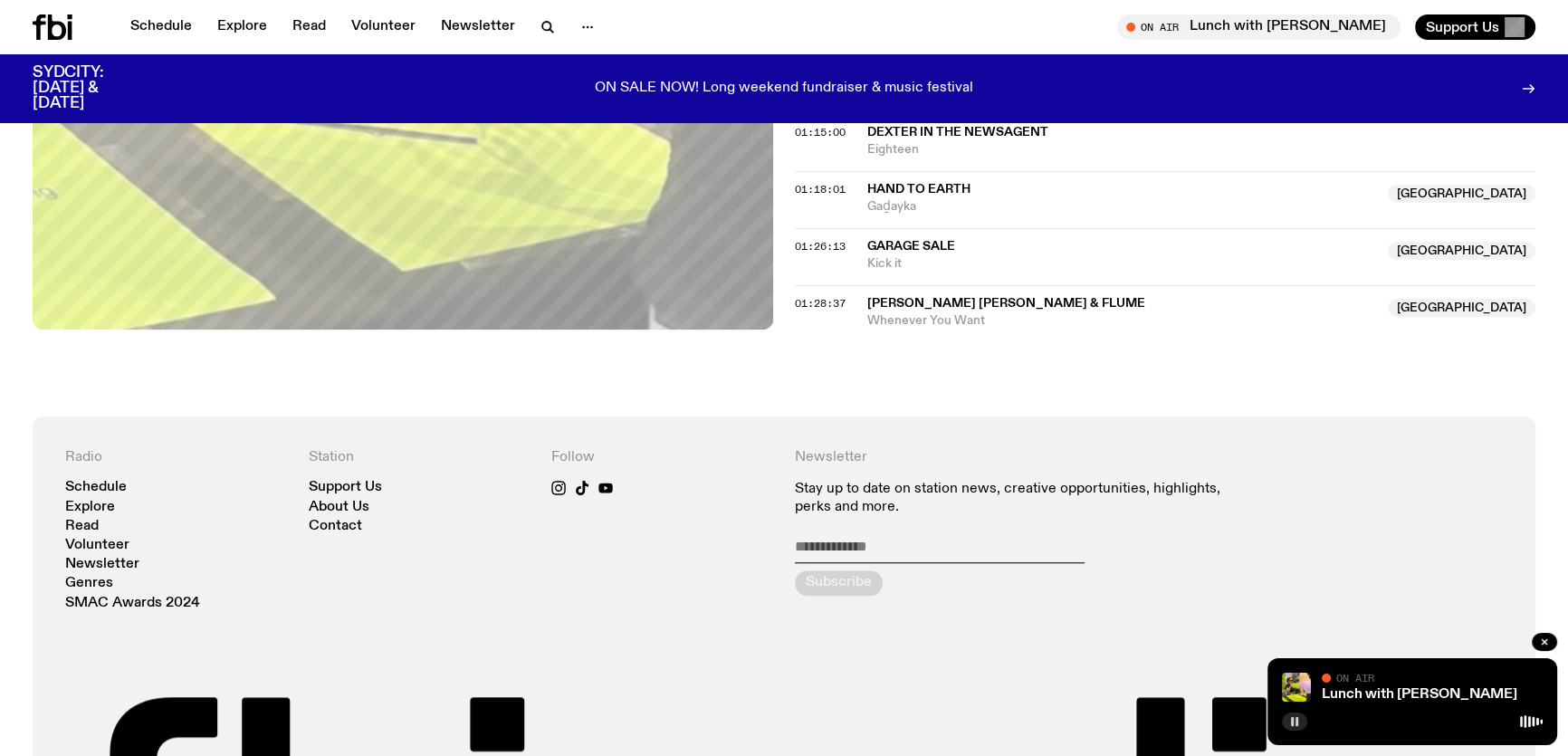
scroll to position [1632, 0]
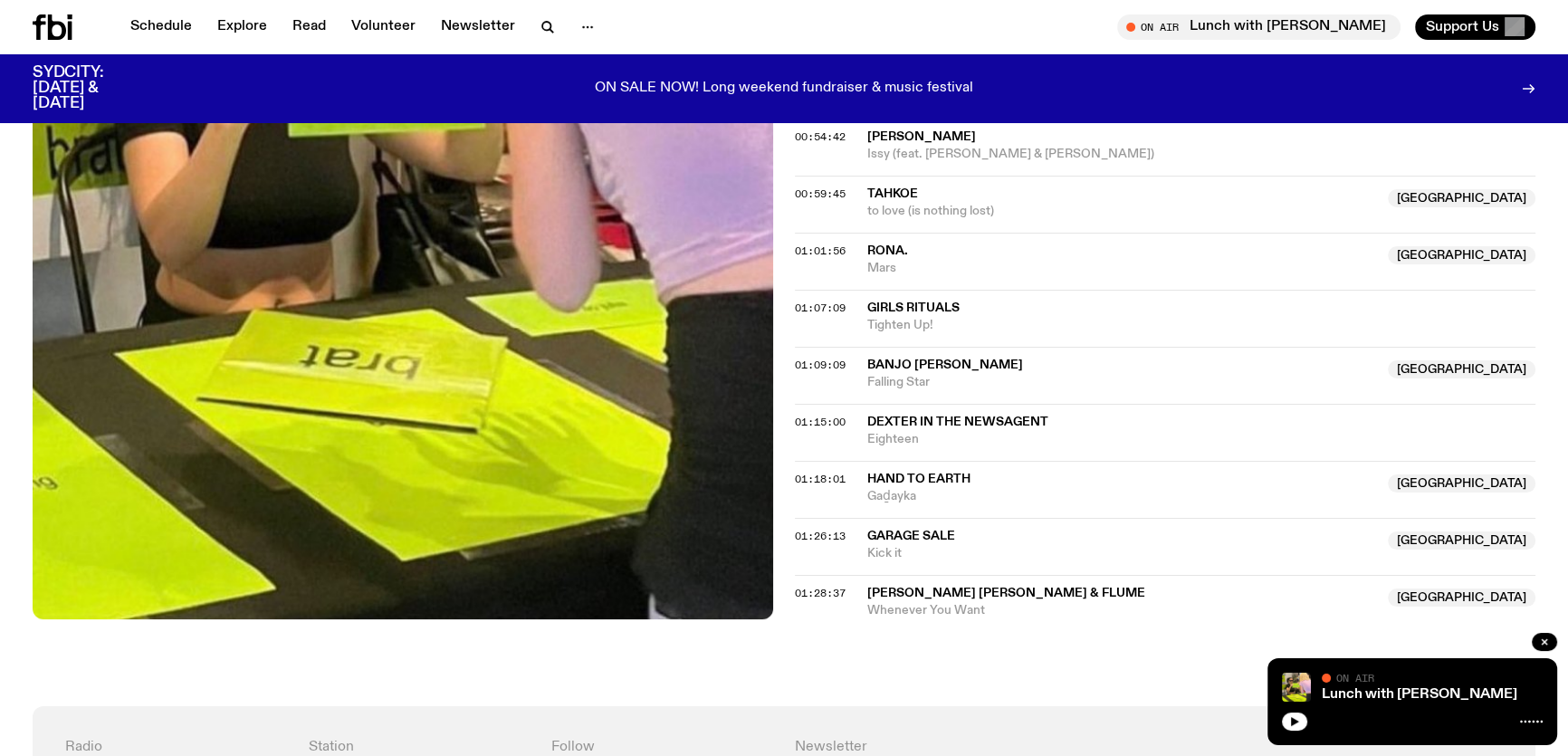
scroll to position [1551, 0]
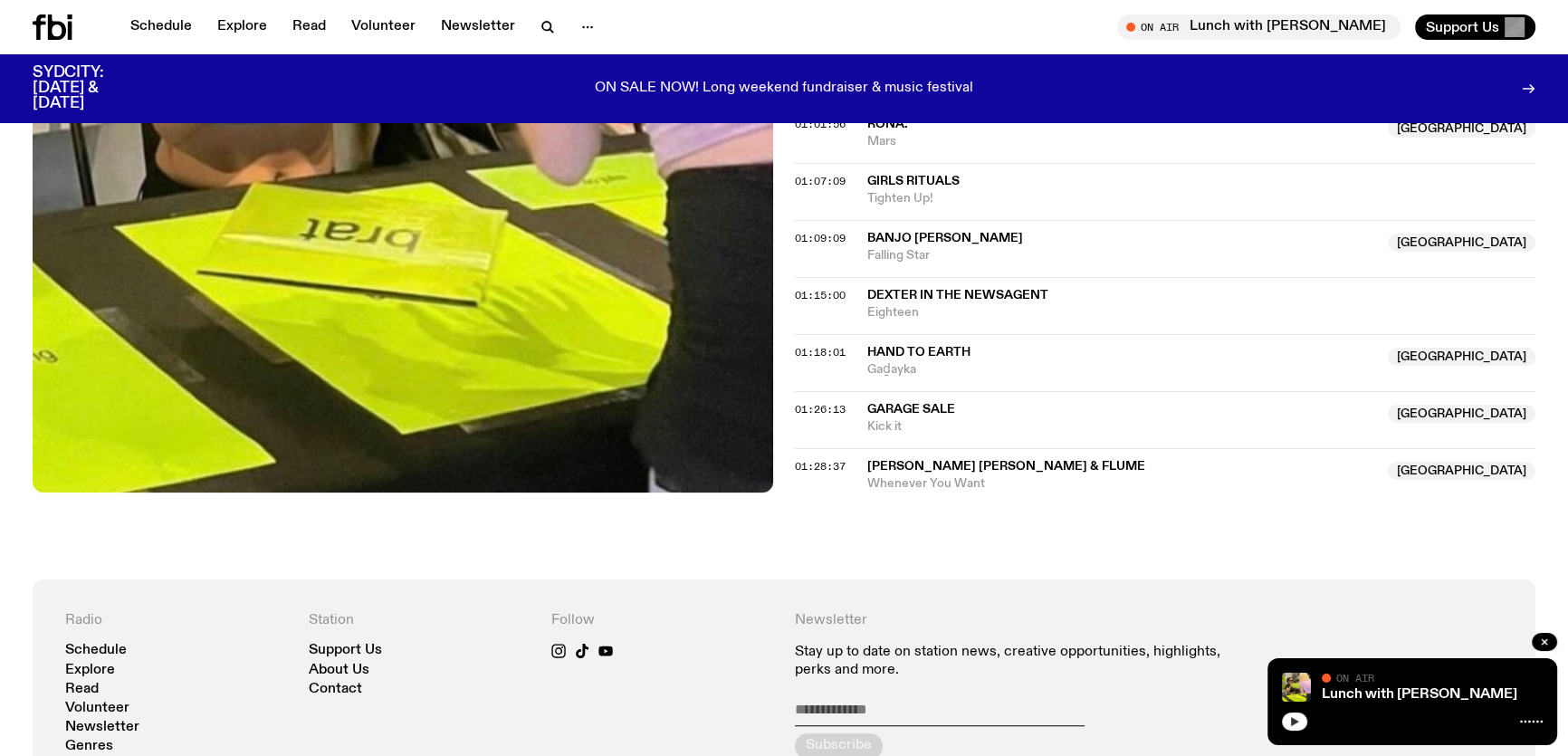
click at [1302, 714] on button "button" at bounding box center [1295, 720] width 25 height 18
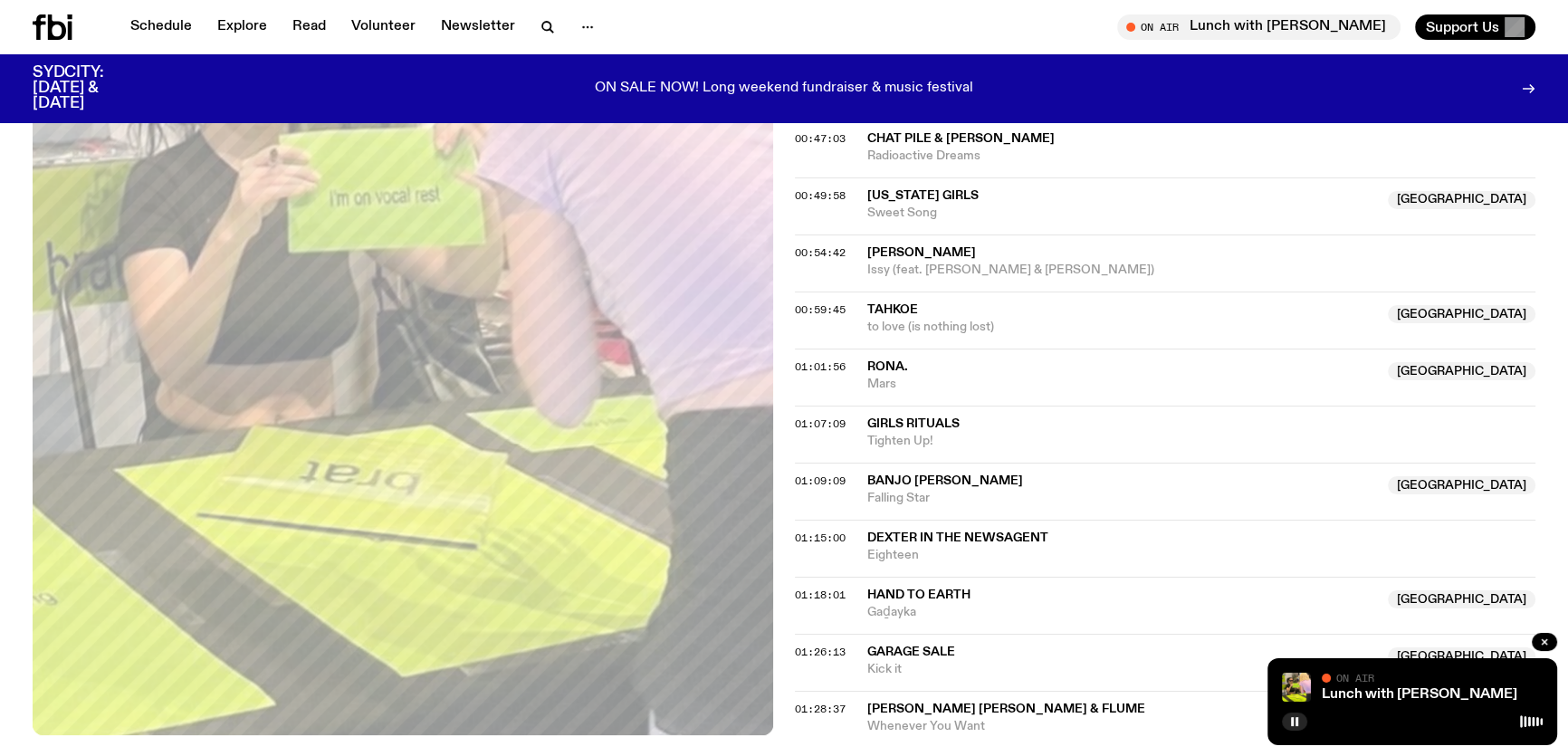
scroll to position [1304, 0]
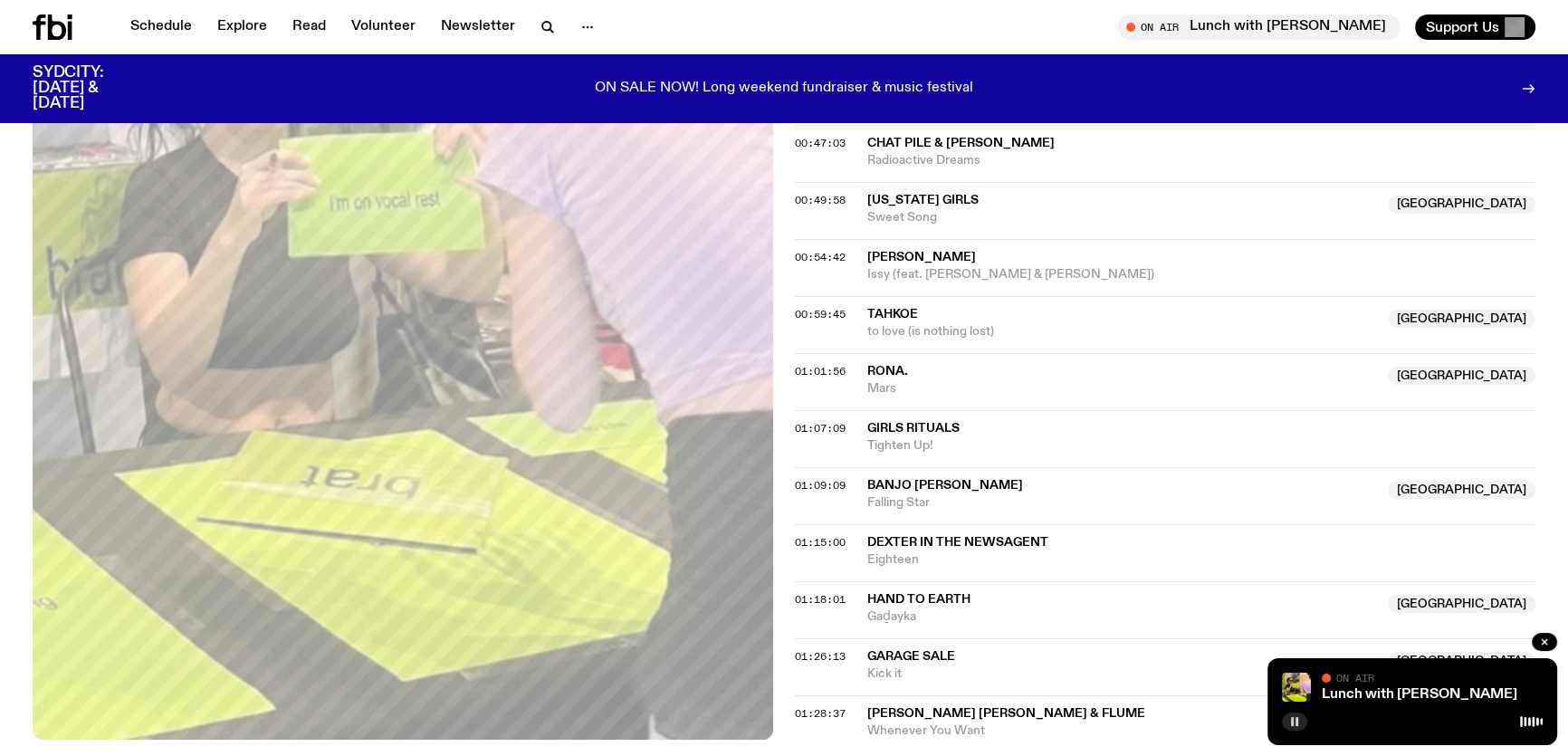
click at [1298, 723] on icon "button" at bounding box center [1295, 721] width 11 height 11
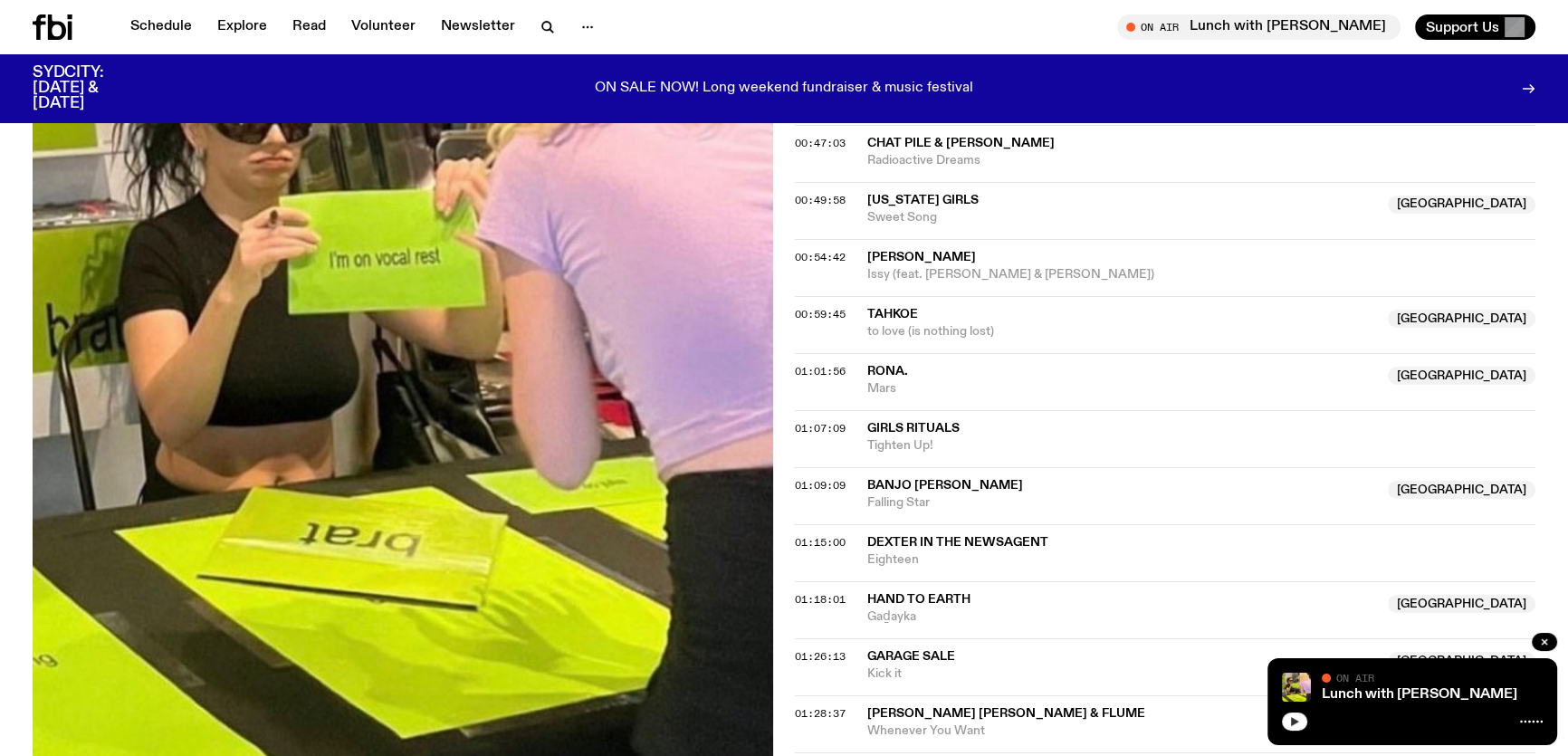
click at [1289, 722] on icon "button" at bounding box center [1295, 721] width 11 height 11
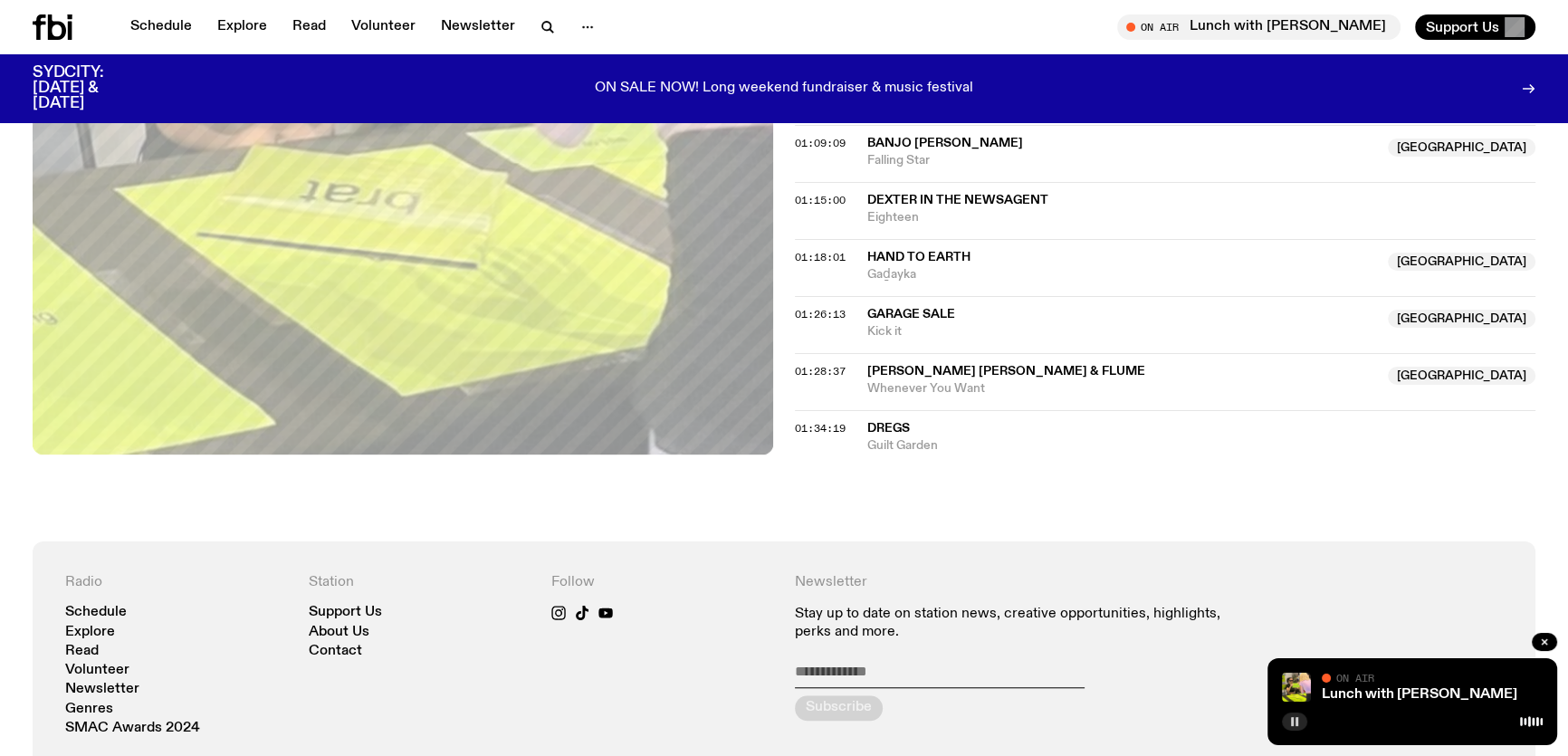
scroll to position [1798, 0]
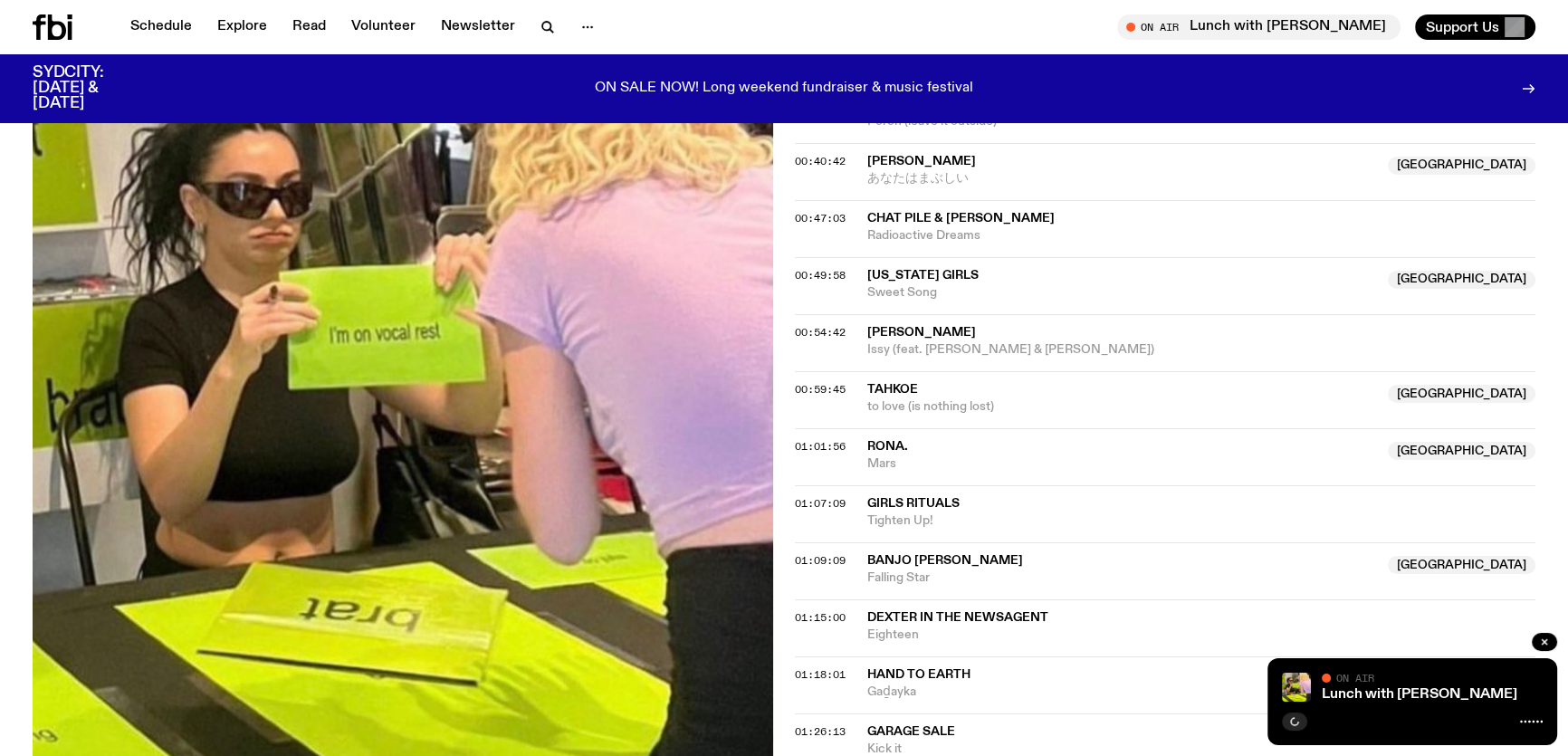
scroll to position [1635, 0]
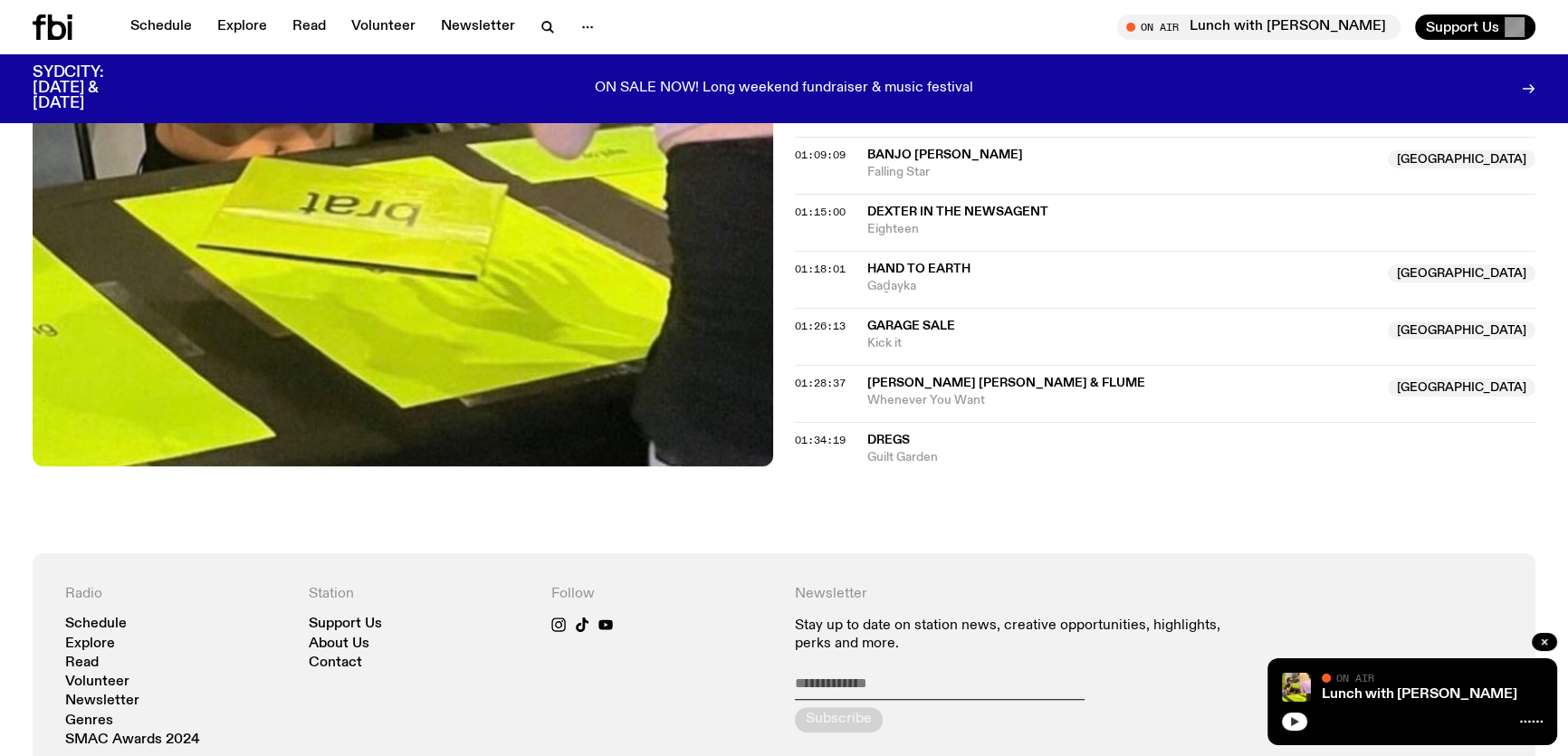
click at [1293, 721] on icon "button" at bounding box center [1295, 721] width 8 height 9
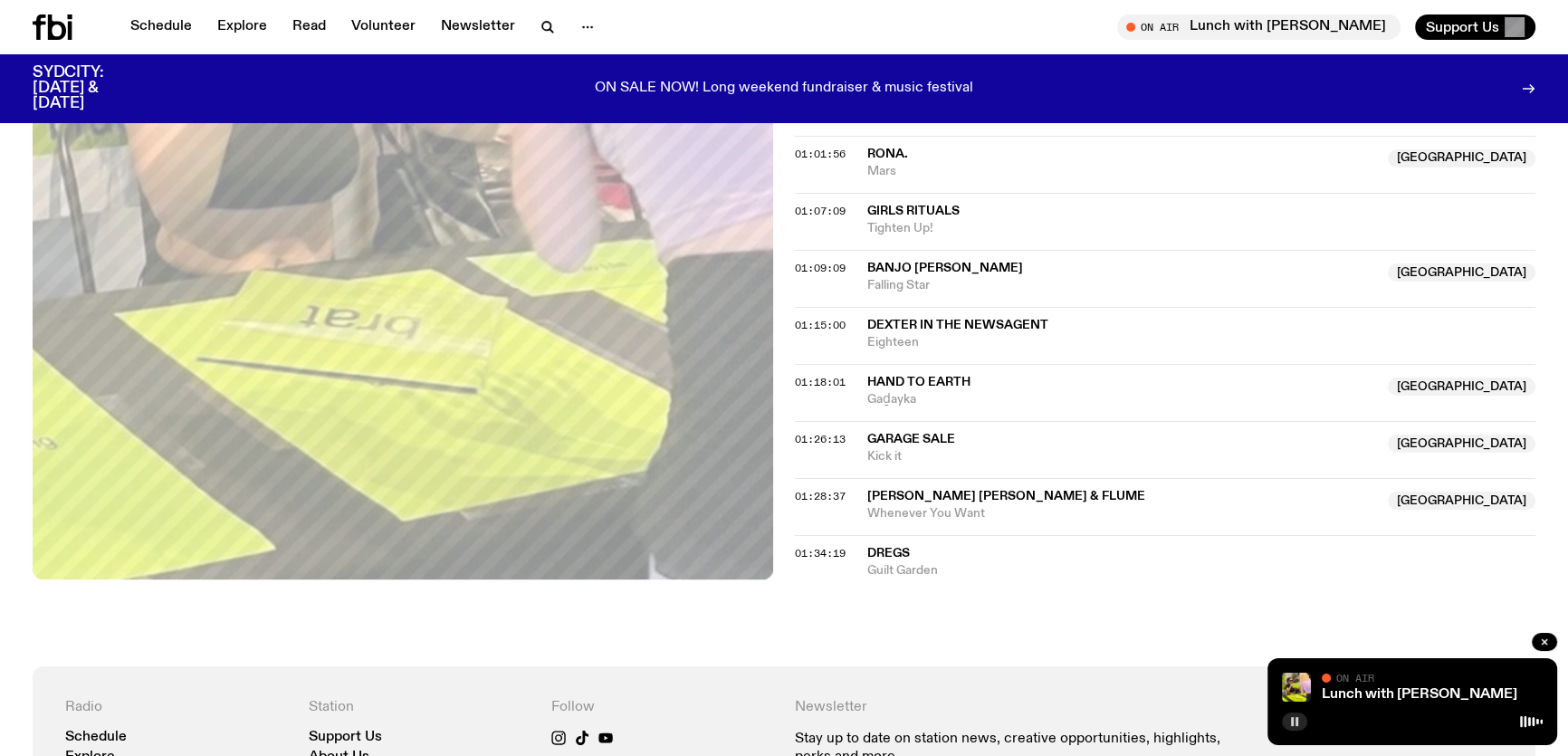
click at [1287, 720] on button "button" at bounding box center [1295, 720] width 25 height 18
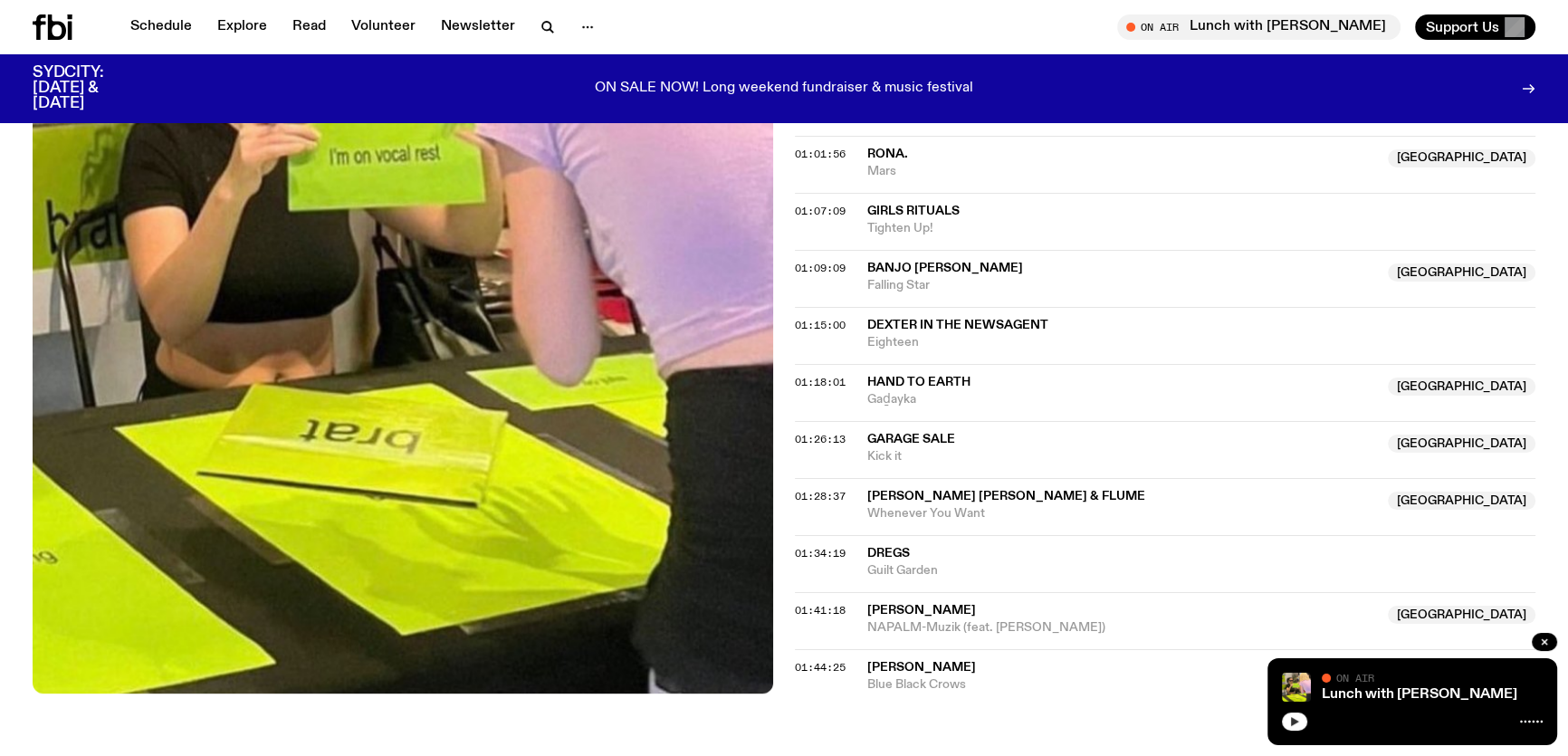
click at [1285, 720] on button "button" at bounding box center [1295, 720] width 25 height 18
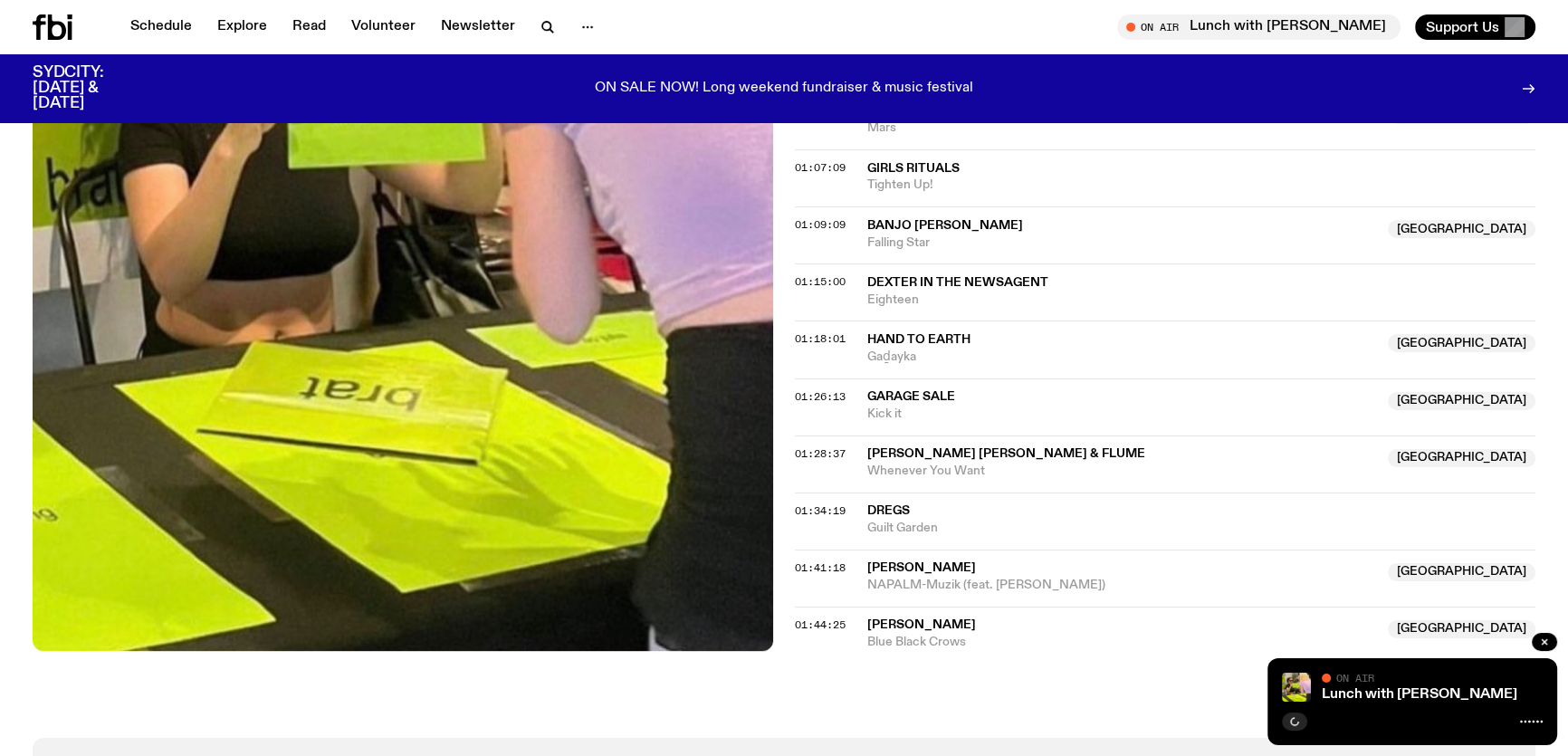
scroll to position [1736, 0]
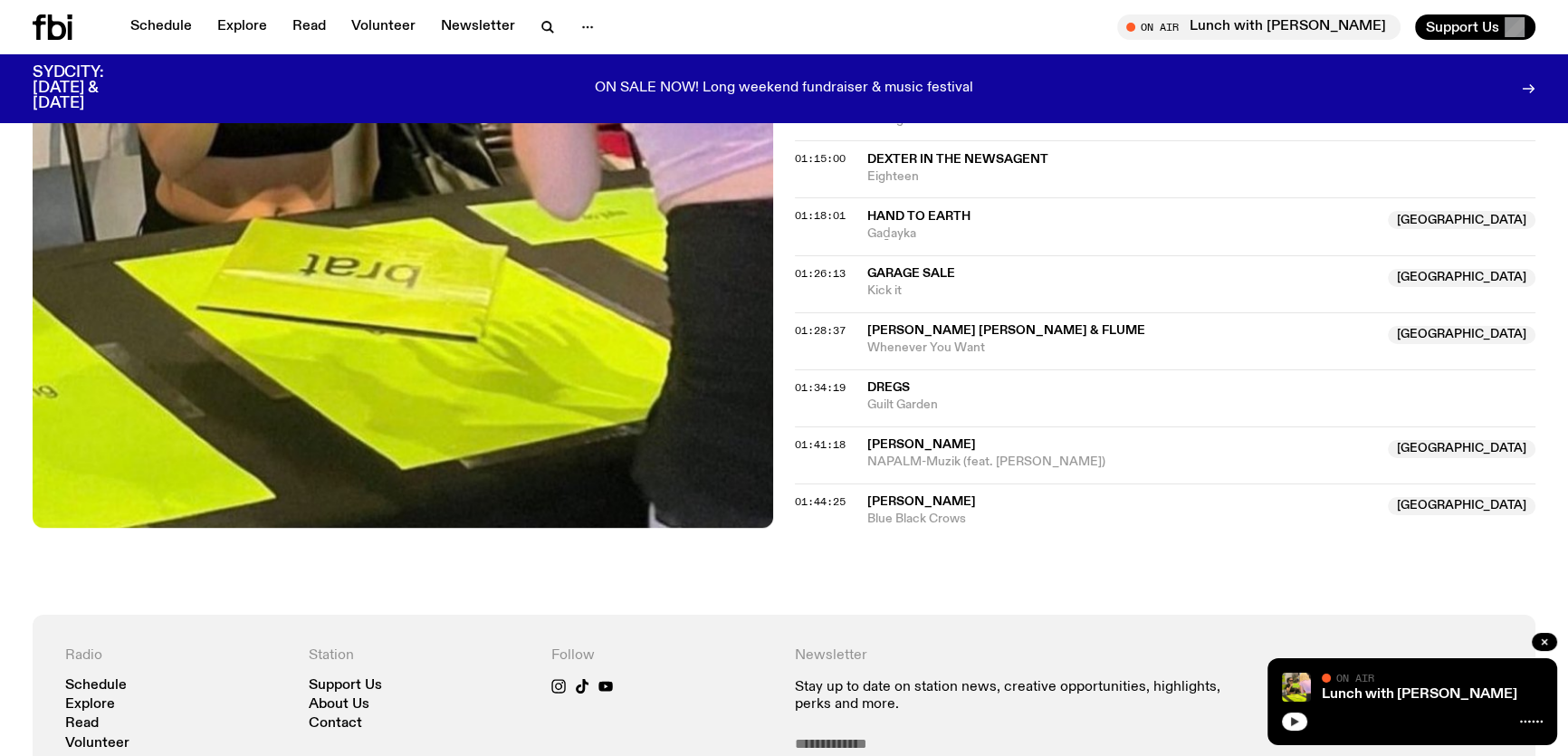
click at [1285, 717] on button "button" at bounding box center [1295, 720] width 25 height 18
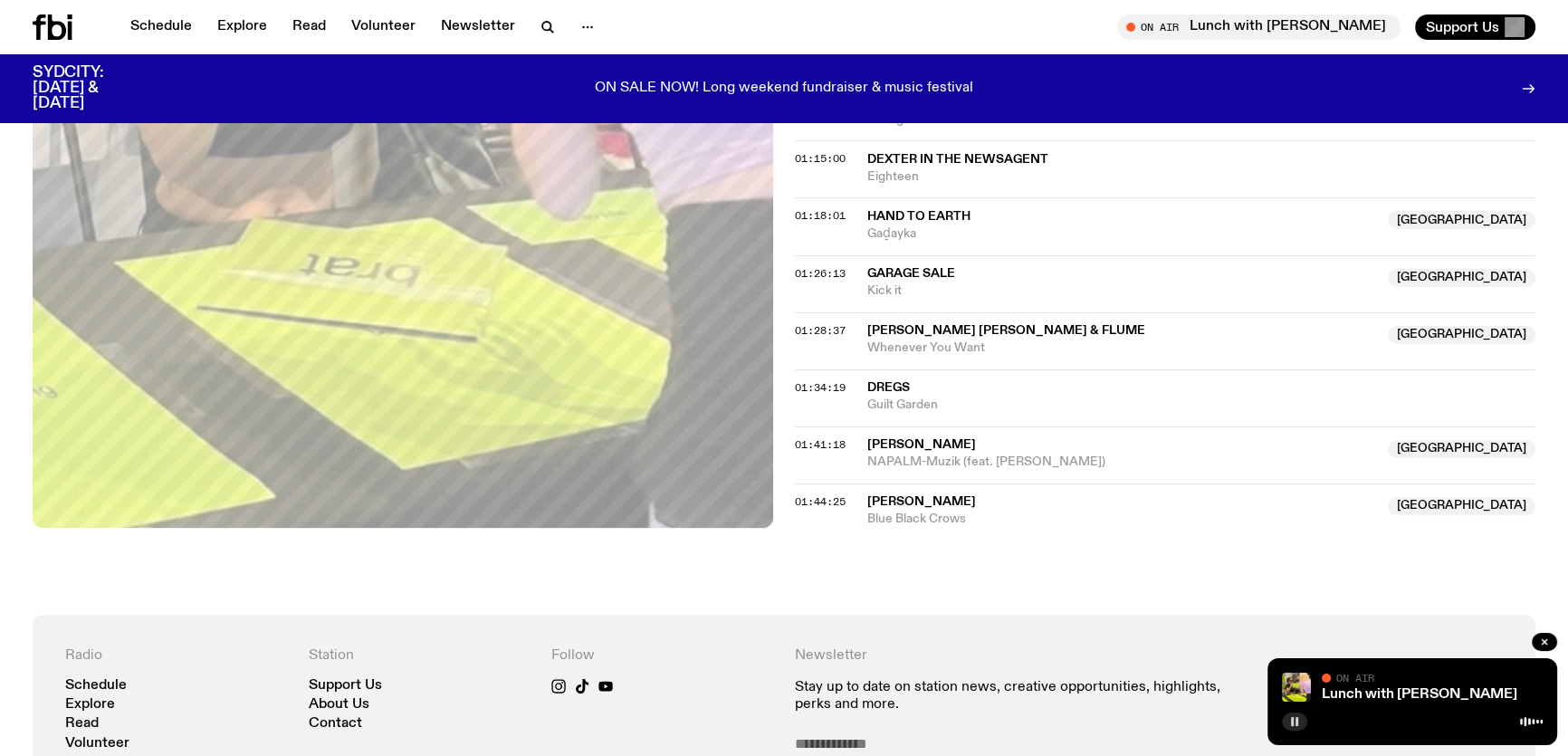
click at [1294, 717] on icon "button" at bounding box center [1295, 721] width 11 height 11
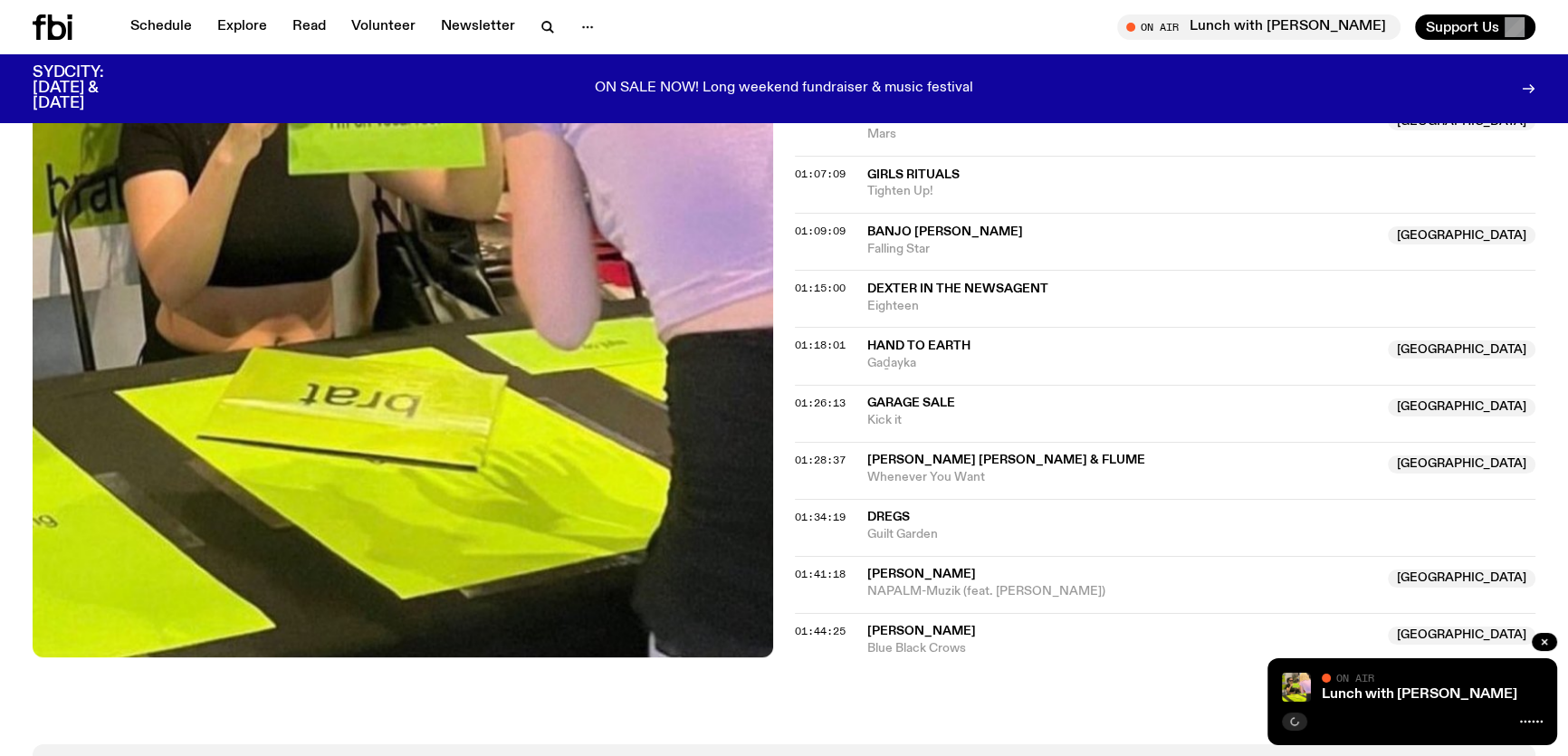
scroll to position [1636, 0]
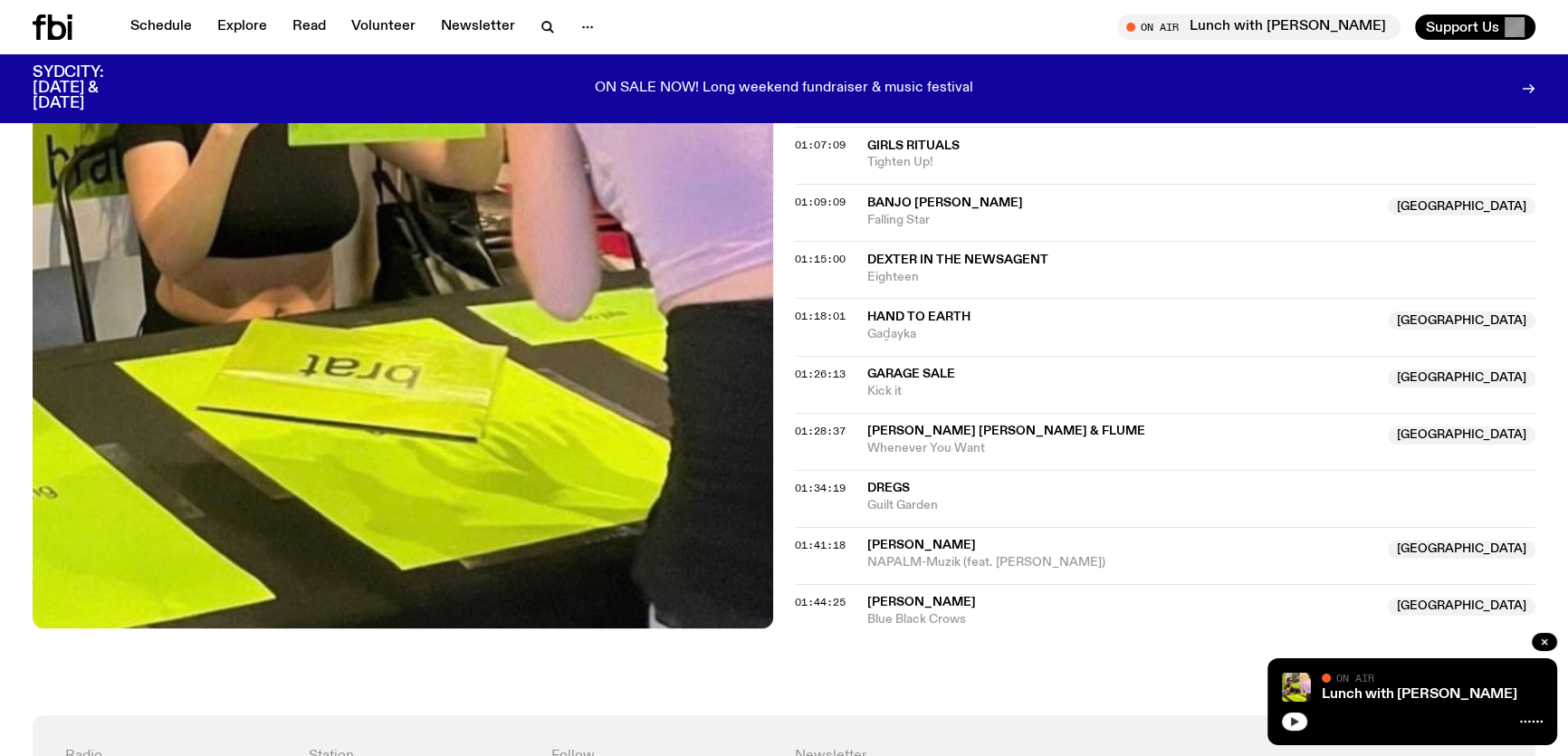
click at [1293, 715] on button "button" at bounding box center [1295, 720] width 25 height 18
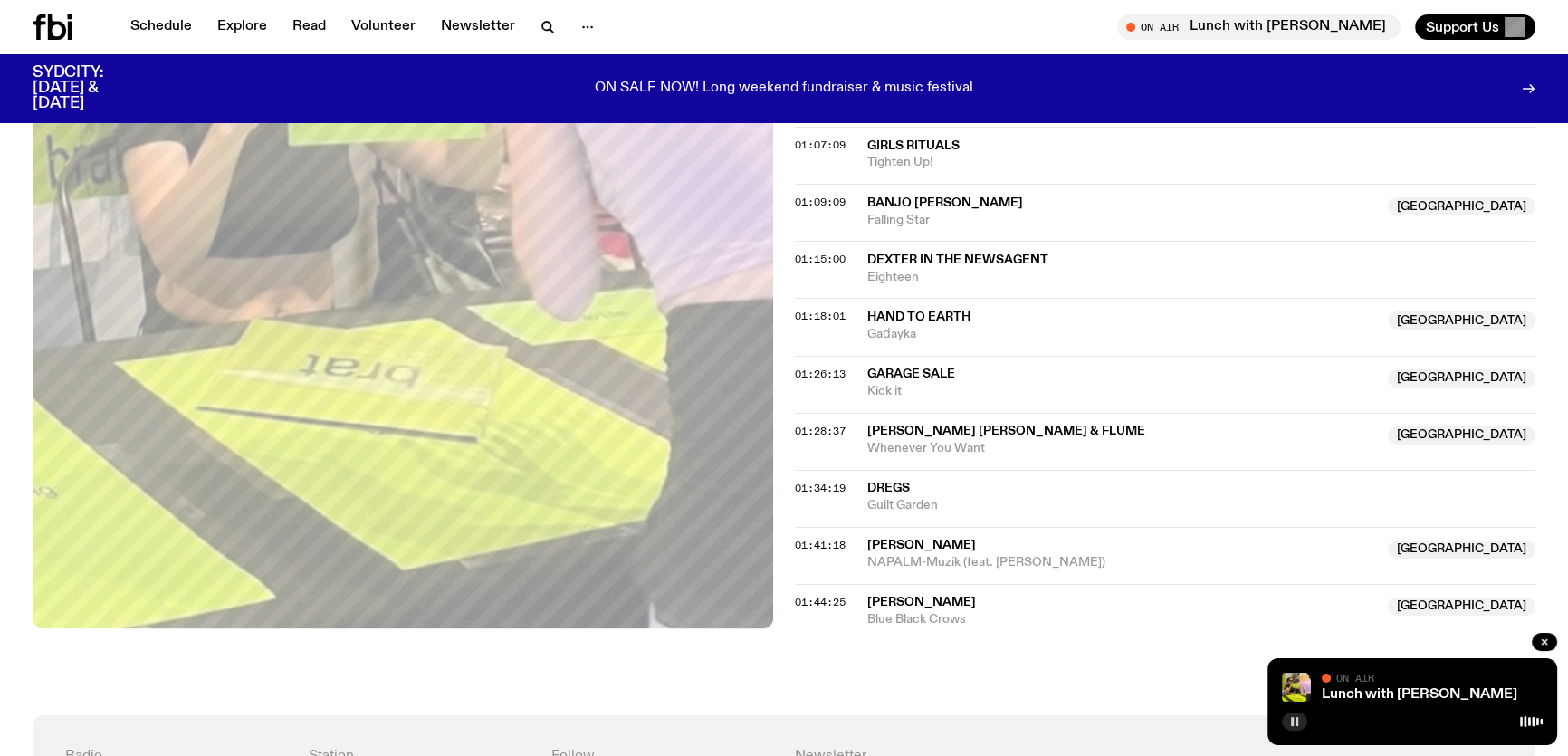
click at [1285, 718] on button "button" at bounding box center [1295, 720] width 25 height 18
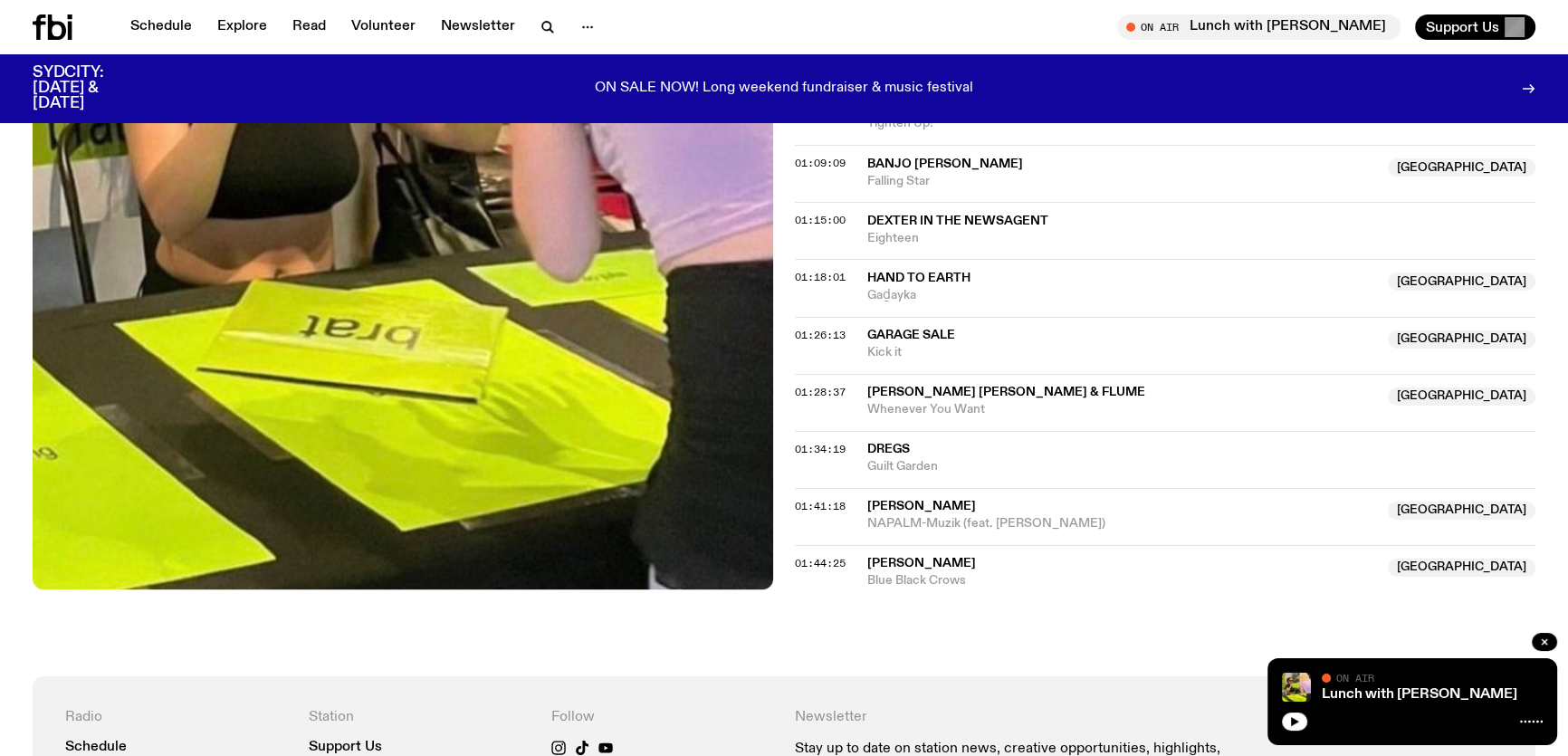
scroll to position [1800, 0]
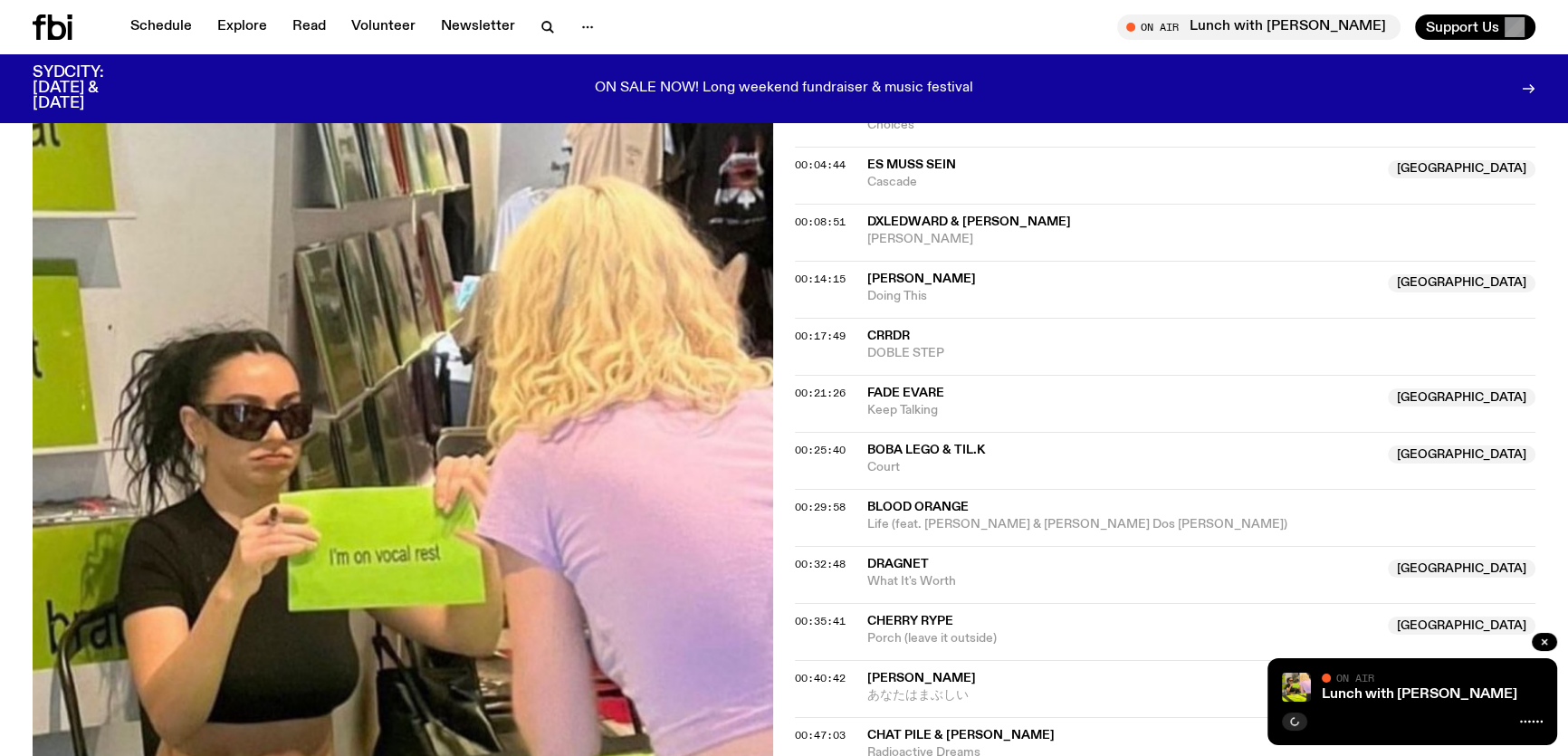
scroll to position [619, 0]
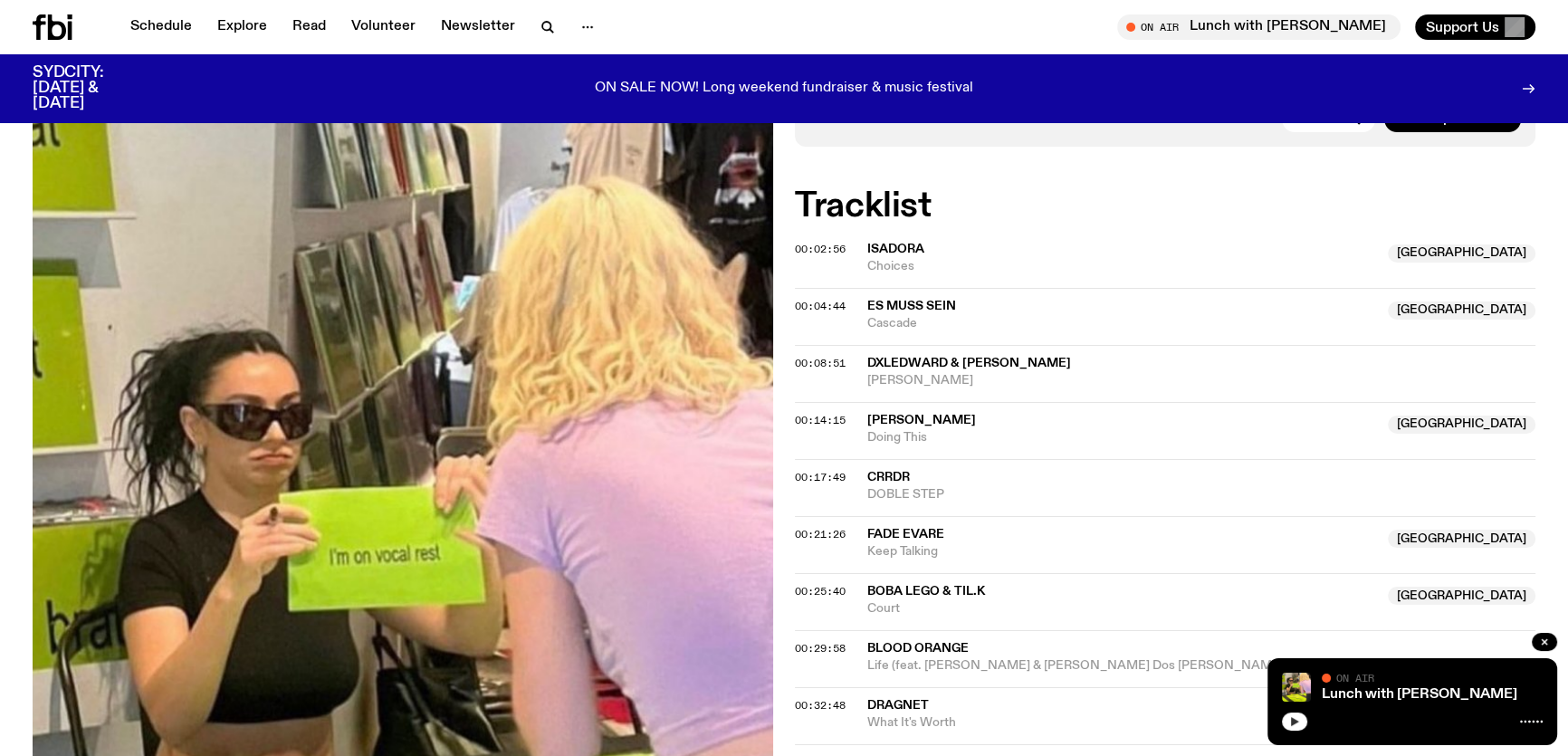
click at [1299, 725] on button "button" at bounding box center [1295, 720] width 25 height 18
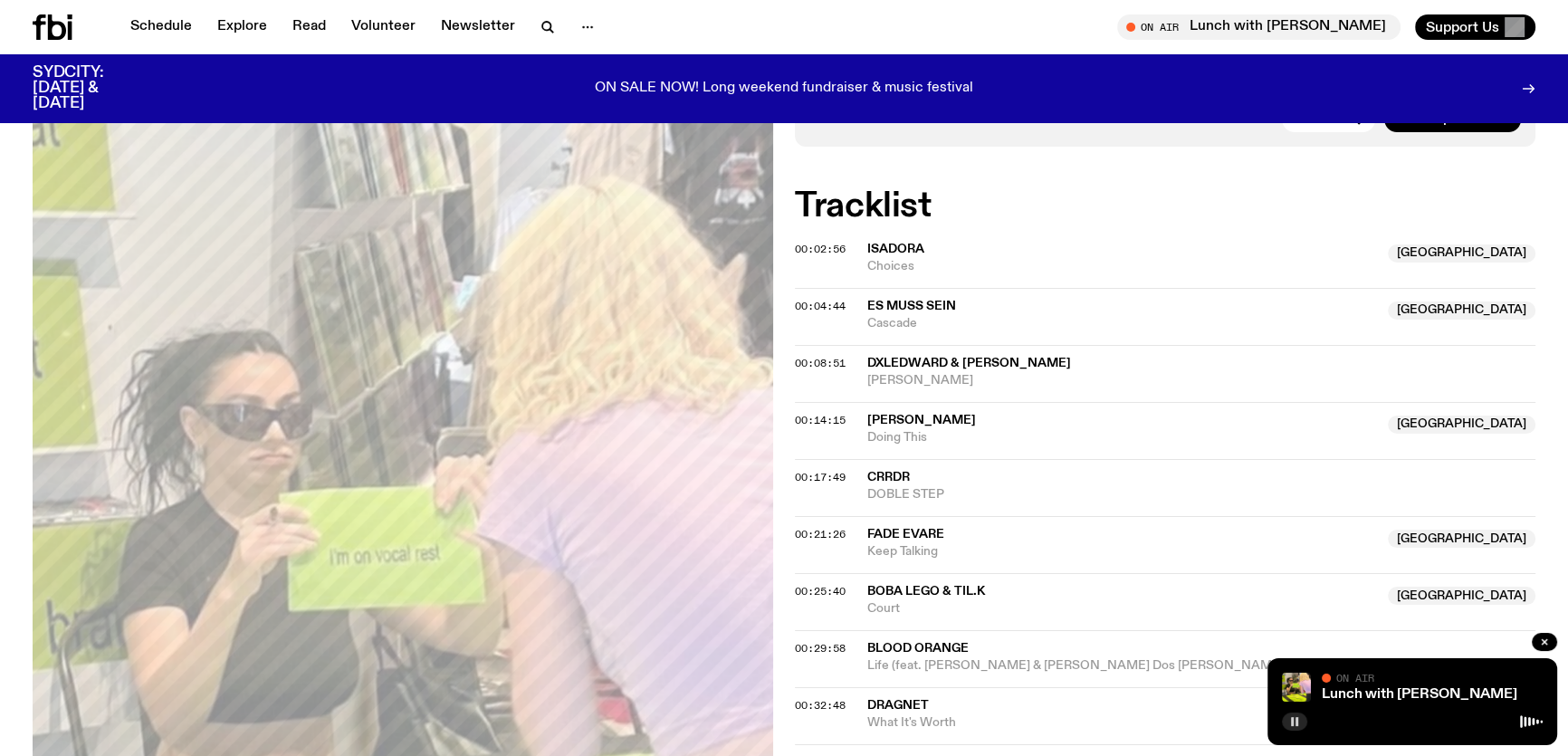
click at [1296, 726] on icon "button" at bounding box center [1295, 721] width 11 height 11
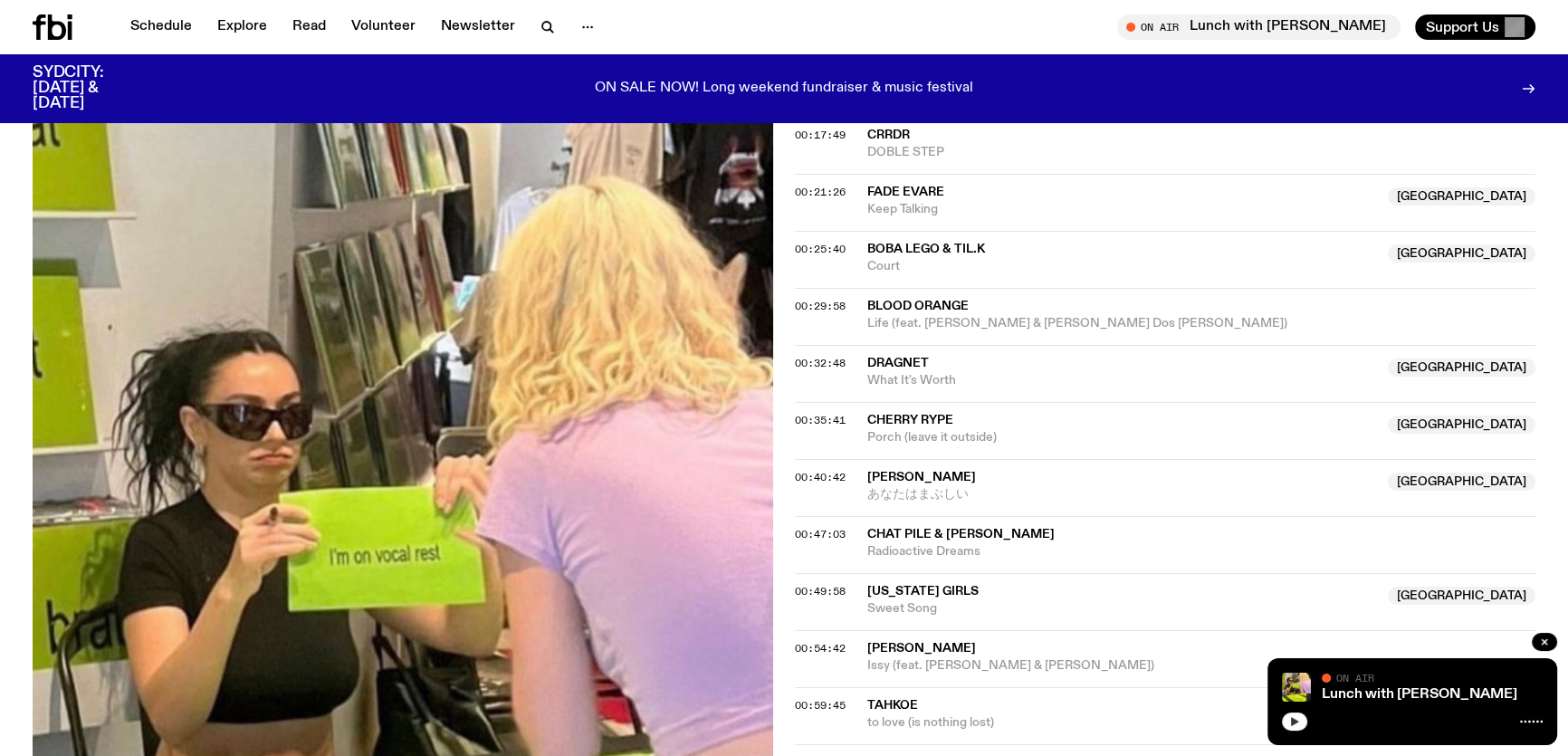
scroll to position [1031, 0]
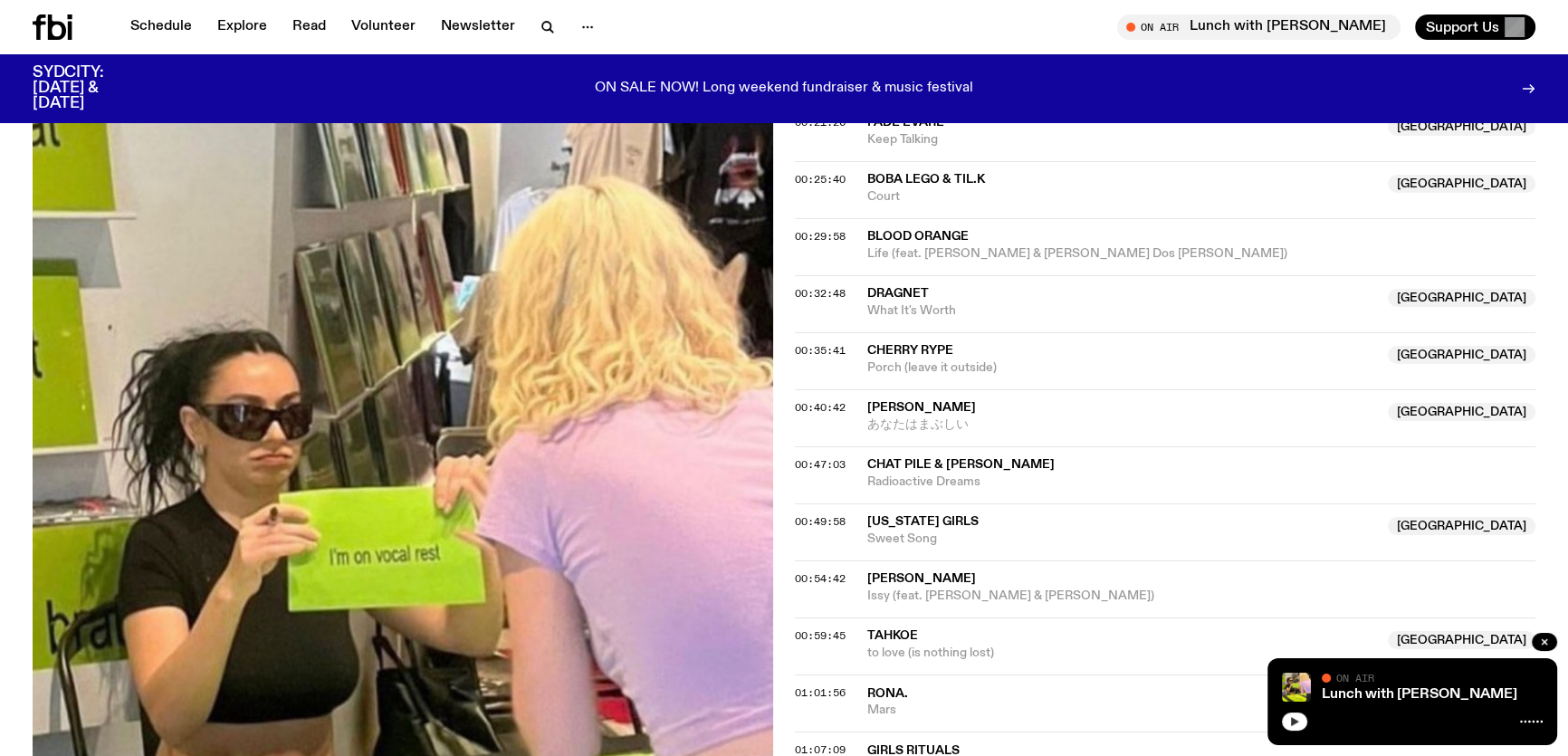
click at [1292, 722] on icon "button" at bounding box center [1295, 721] width 8 height 9
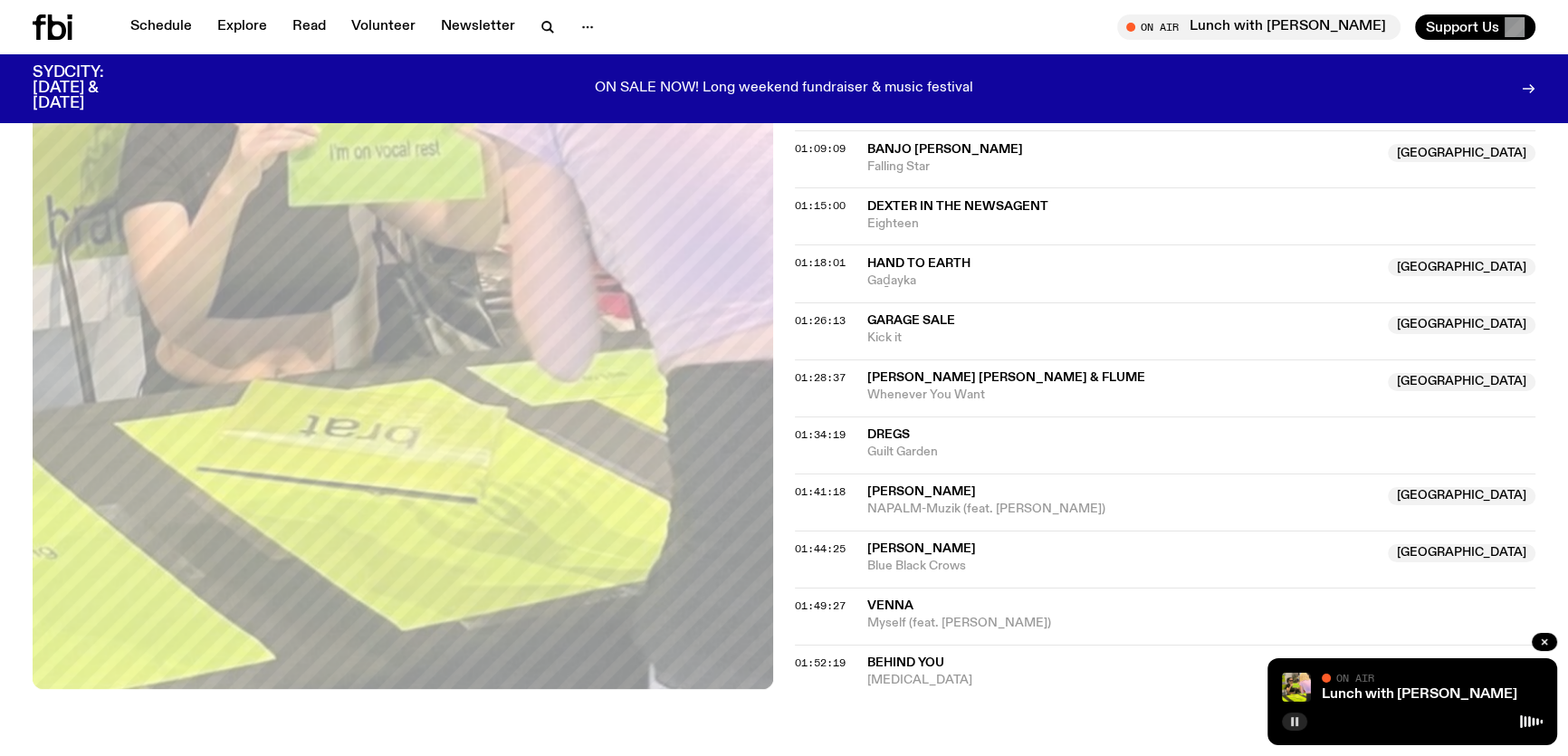
scroll to position [2018, 0]
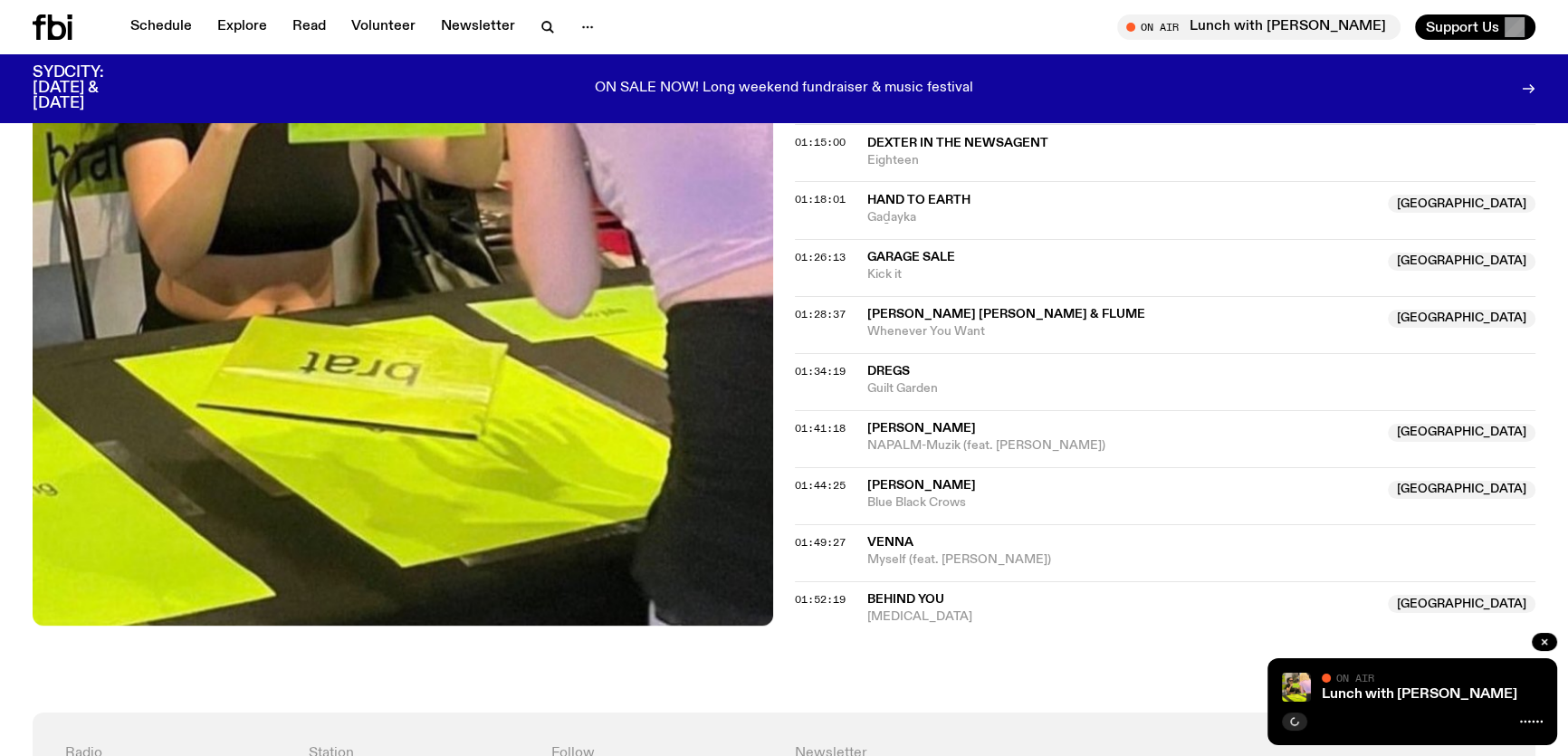
scroll to position [1879, 0]
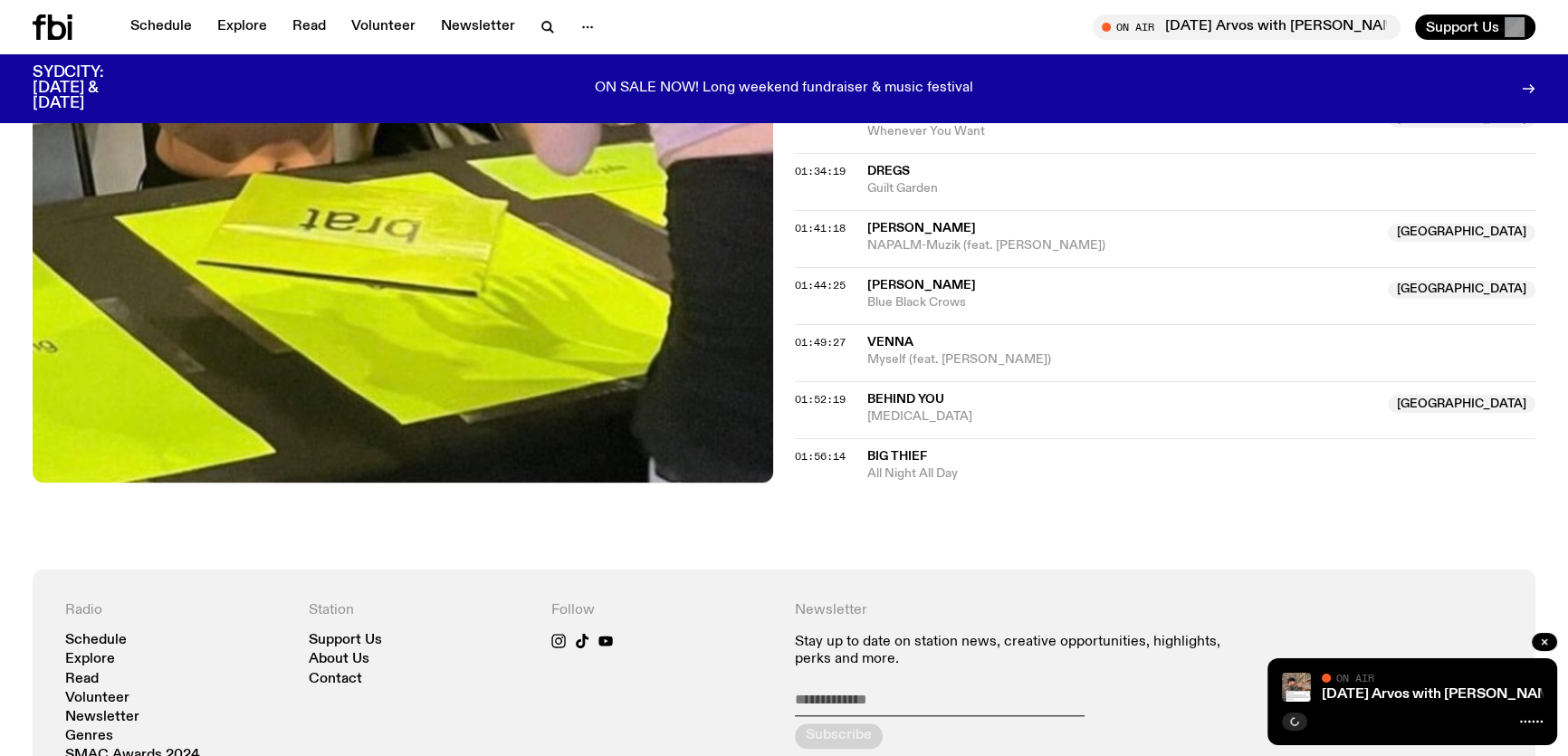
scroll to position [1961, 0]
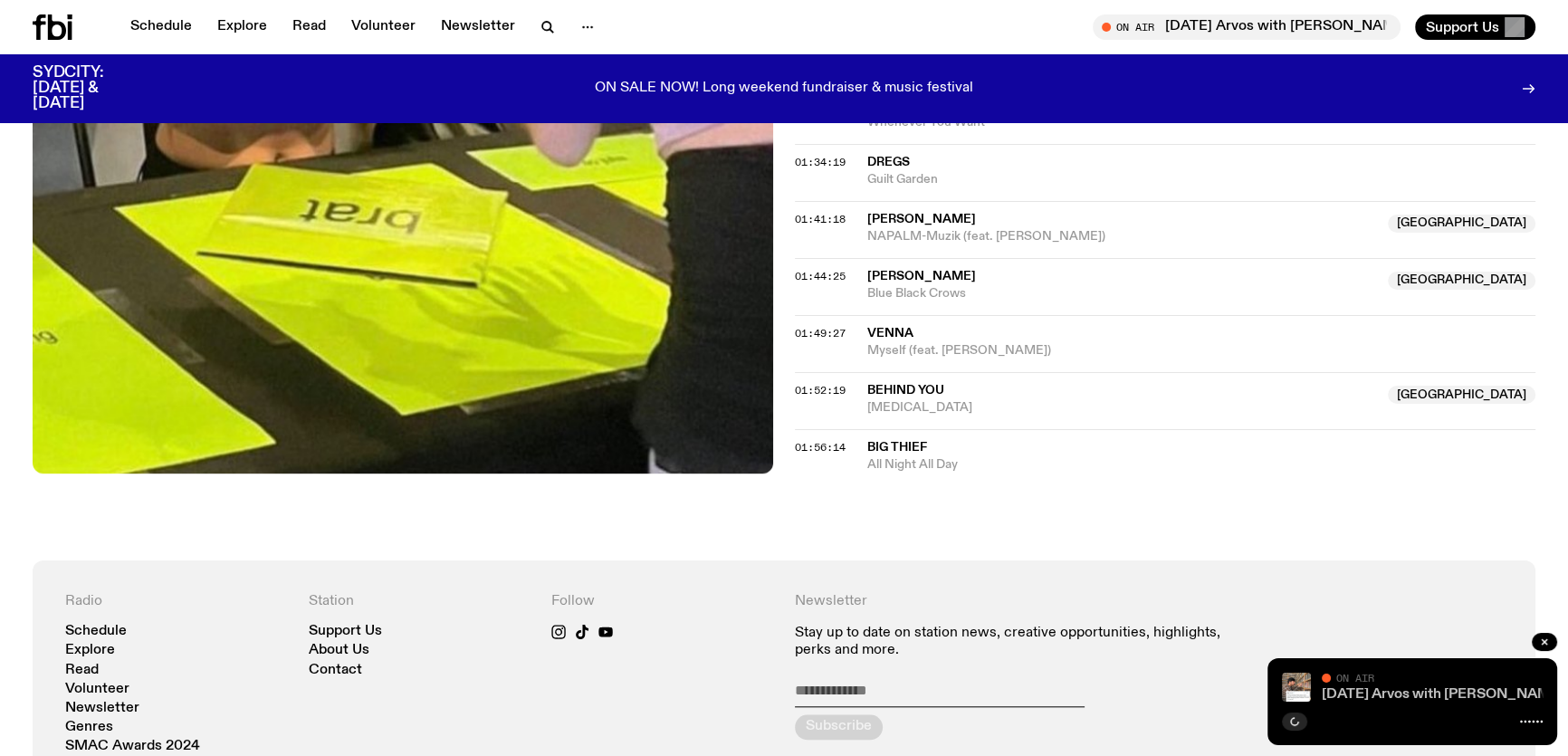
click at [1345, 697] on link "[DATE] Arvos with [PERSON_NAME]" at bounding box center [1443, 693] width 242 height 14
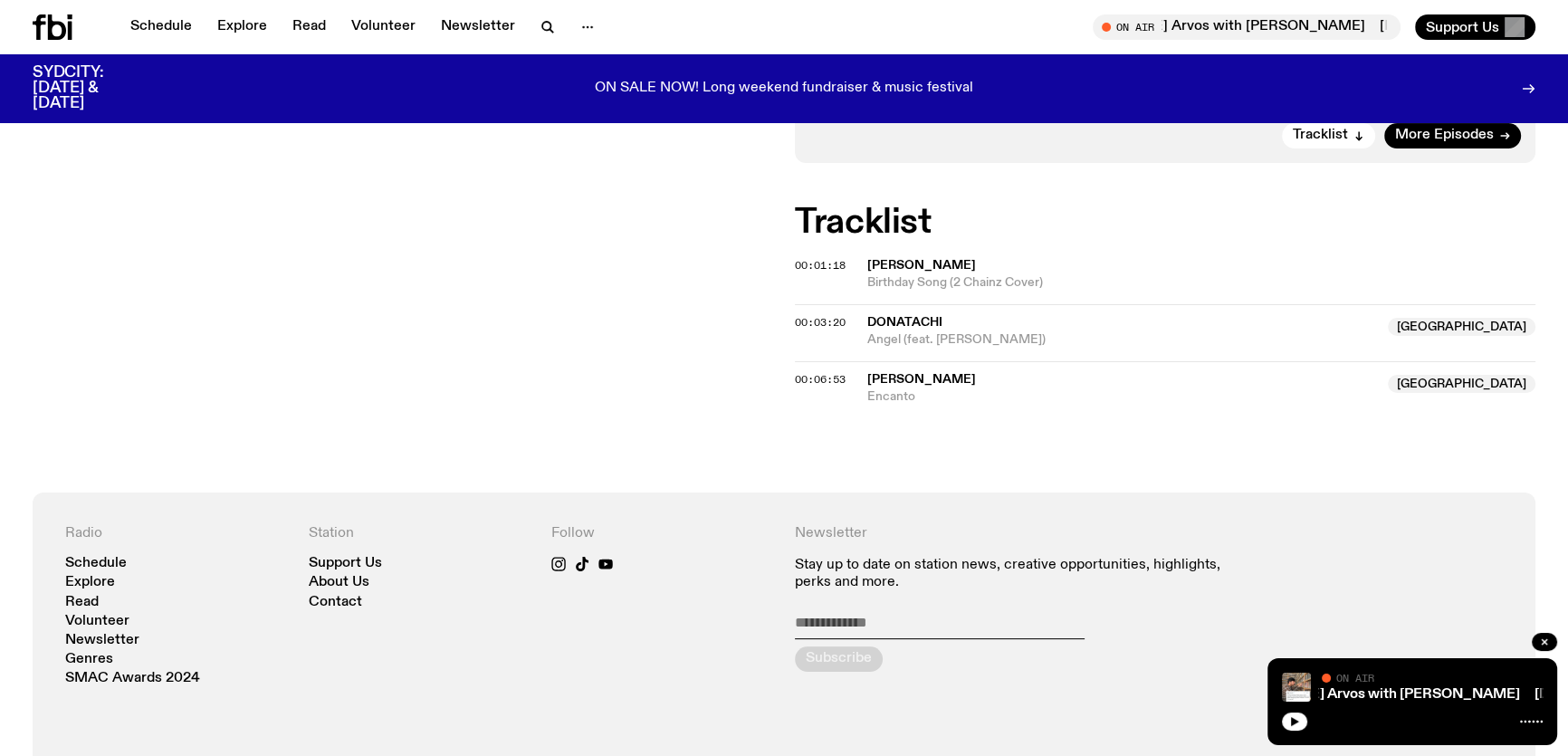
scroll to position [815, 0]
